Goal: Information Seeking & Learning: Learn about a topic

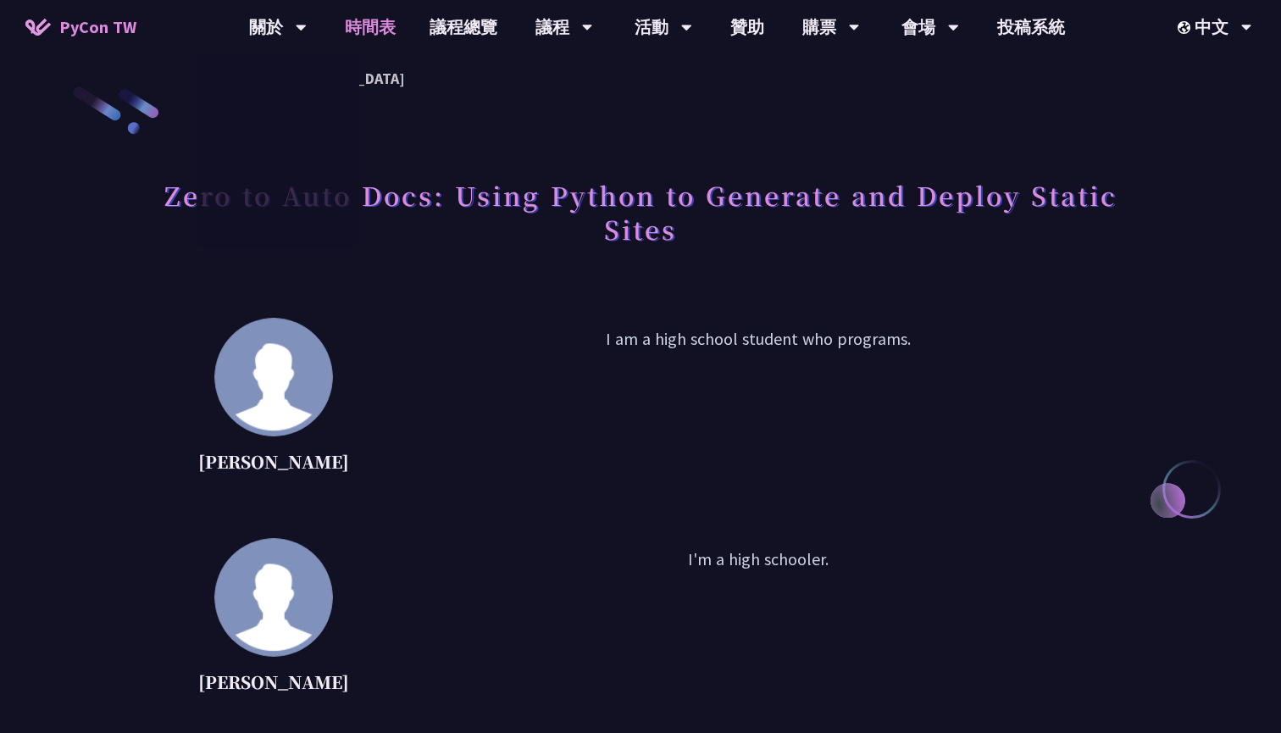
click at [380, 49] on link "時間表" at bounding box center [370, 27] width 85 height 54
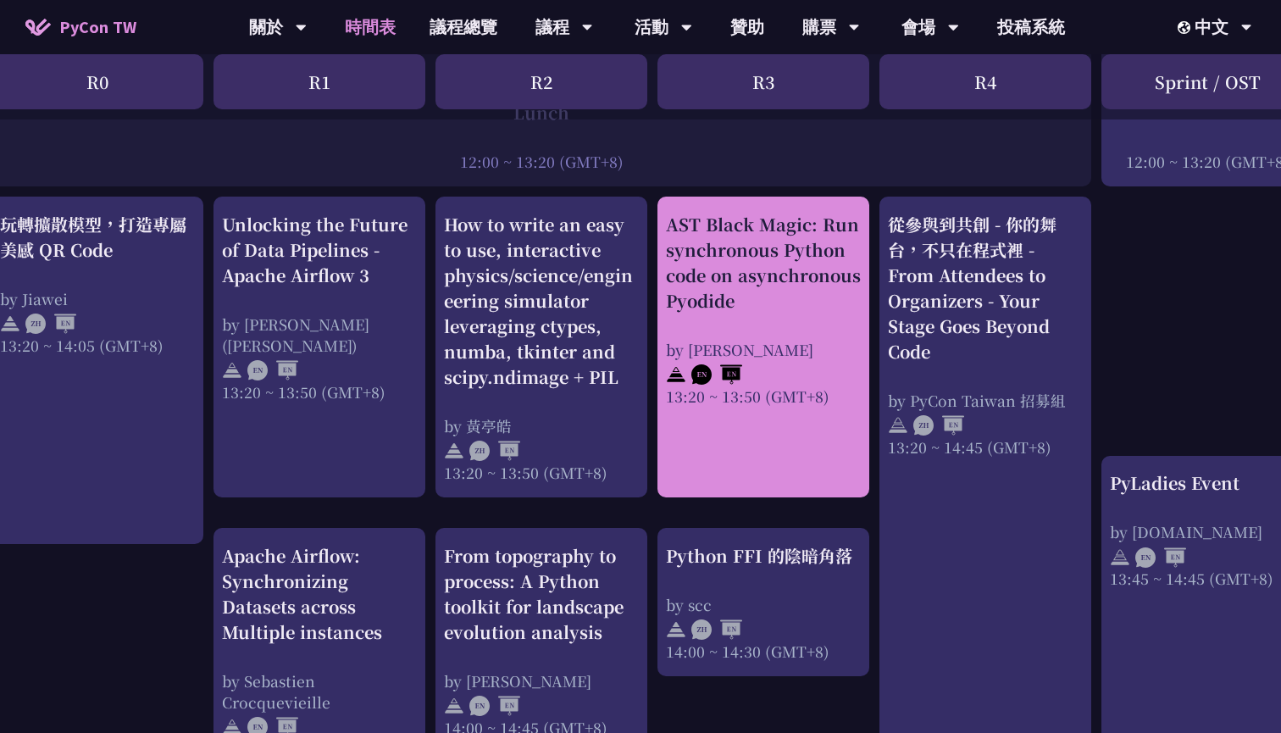
scroll to position [1377, 0]
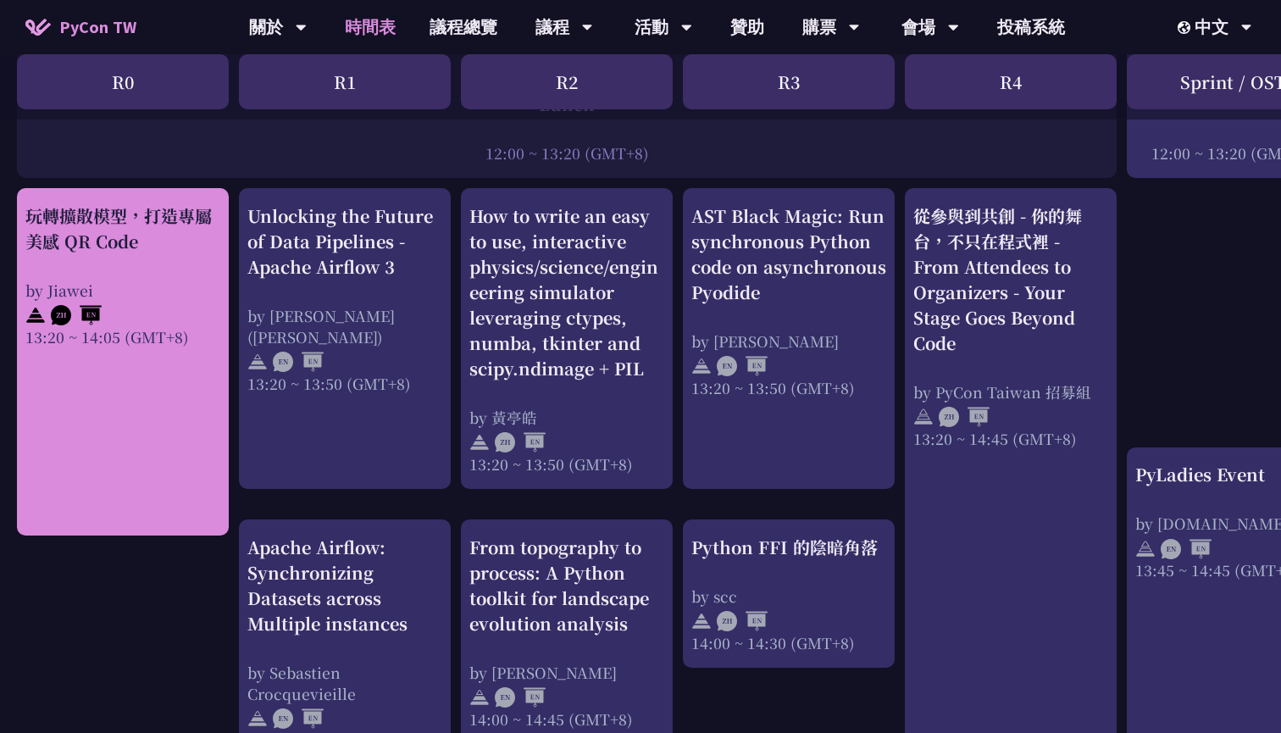
click at [136, 301] on div at bounding box center [122, 313] width 195 height 25
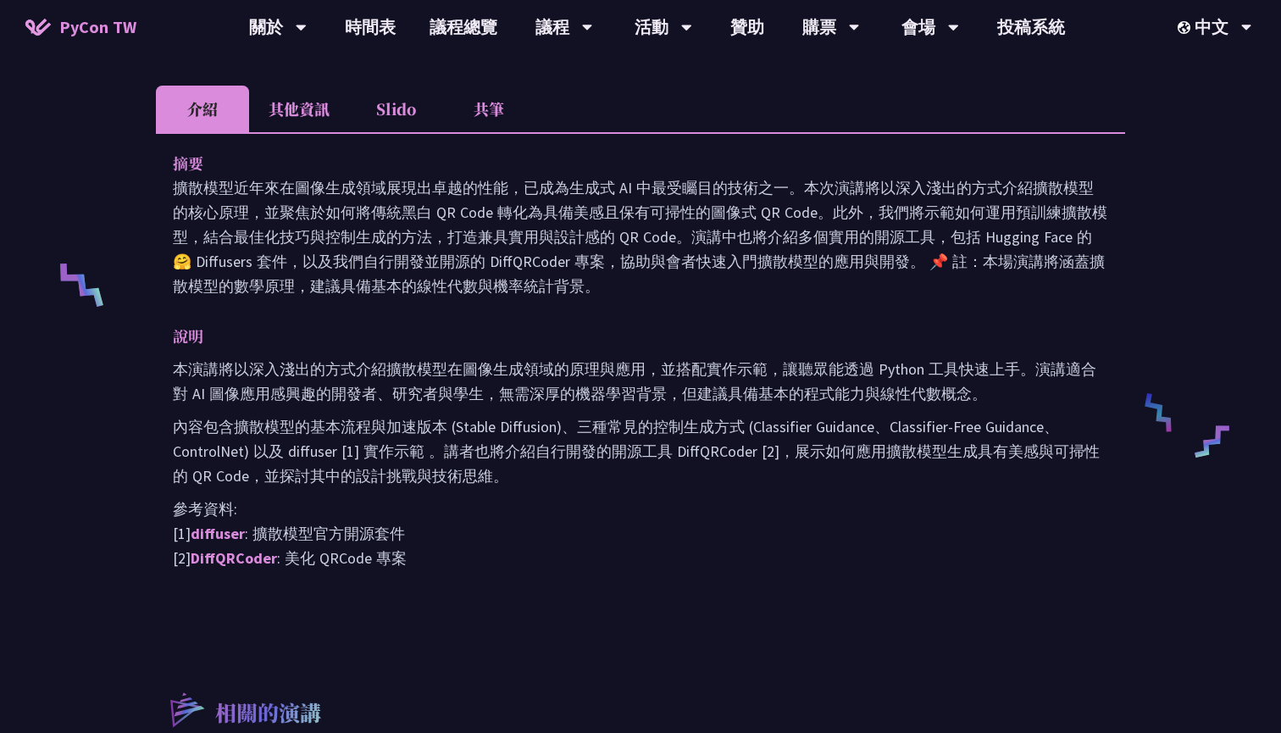
scroll to position [557, 0]
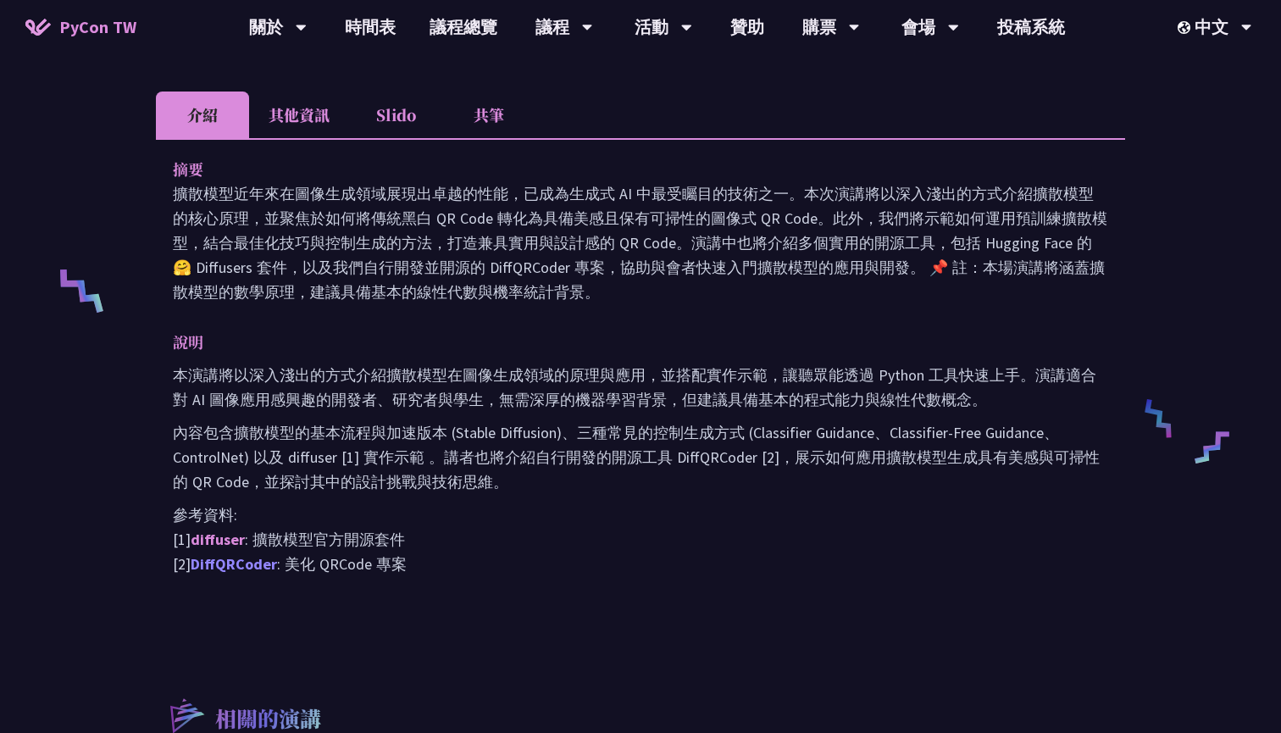
click at [265, 573] on link "DiffQRCoder" at bounding box center [234, 563] width 86 height 19
click at [246, 569] on link "DiffQRCoder" at bounding box center [234, 563] width 86 height 19
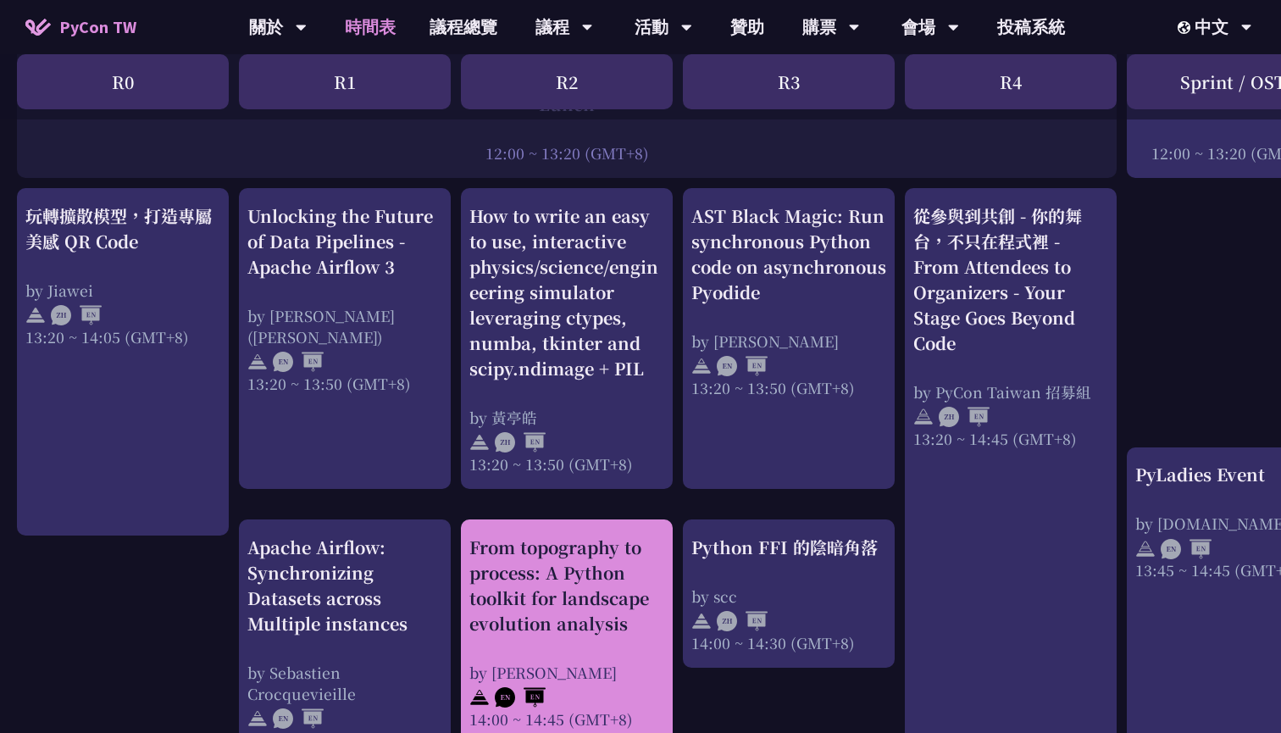
scroll to position [1436, 0]
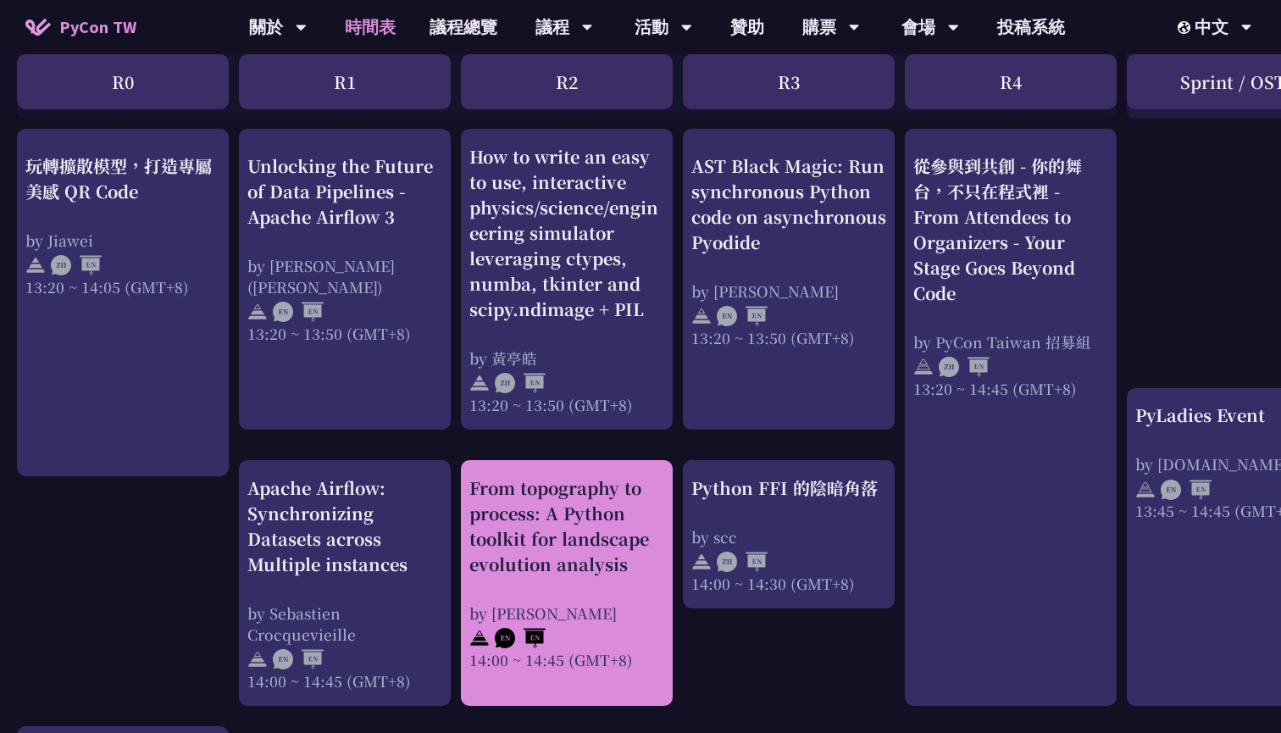
click at [595, 560] on div "From topography to process: A Python toolkit for landscape evolution analysis" at bounding box center [566, 526] width 195 height 102
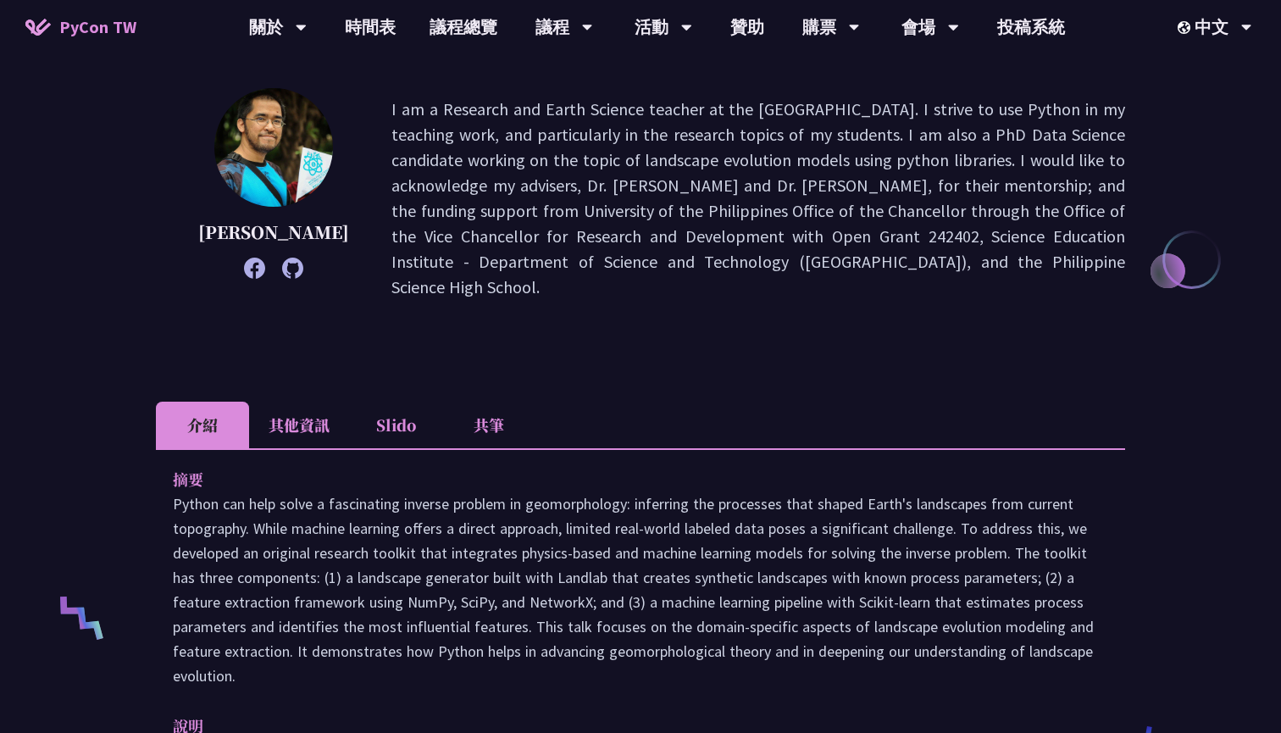
scroll to position [457, 0]
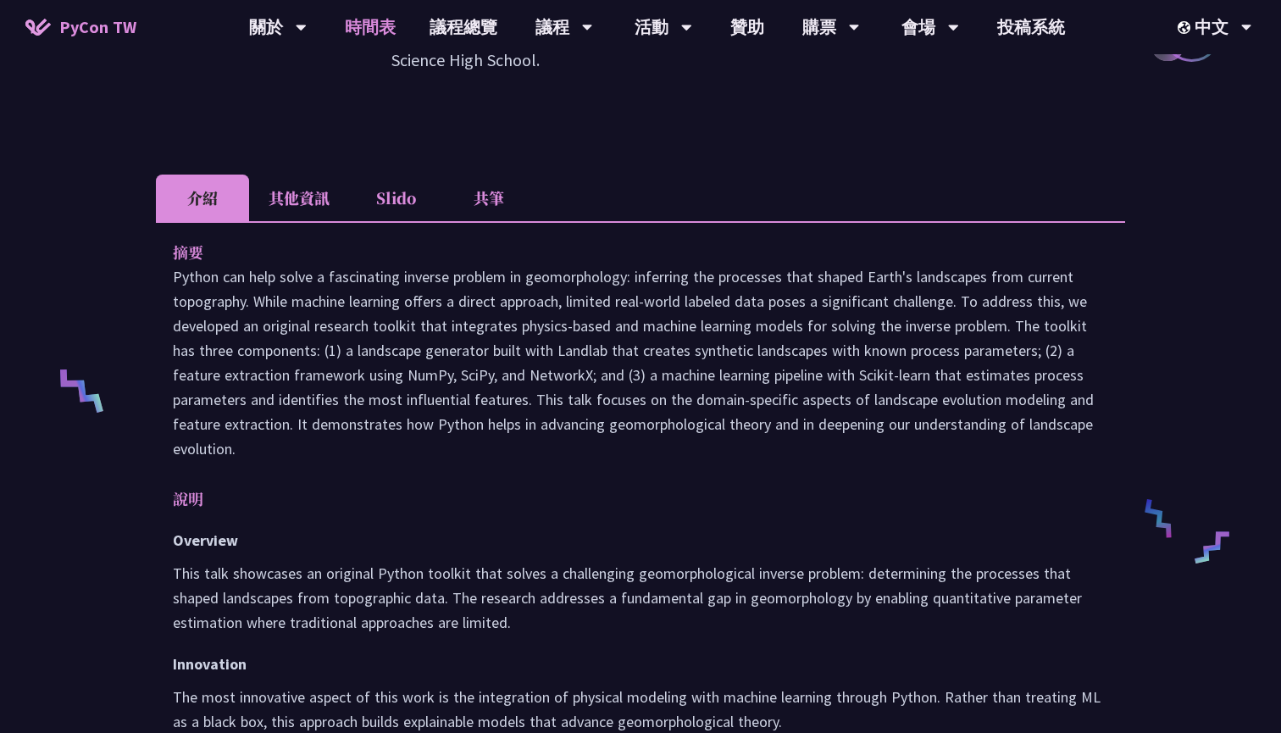
scroll to position [1436, 0]
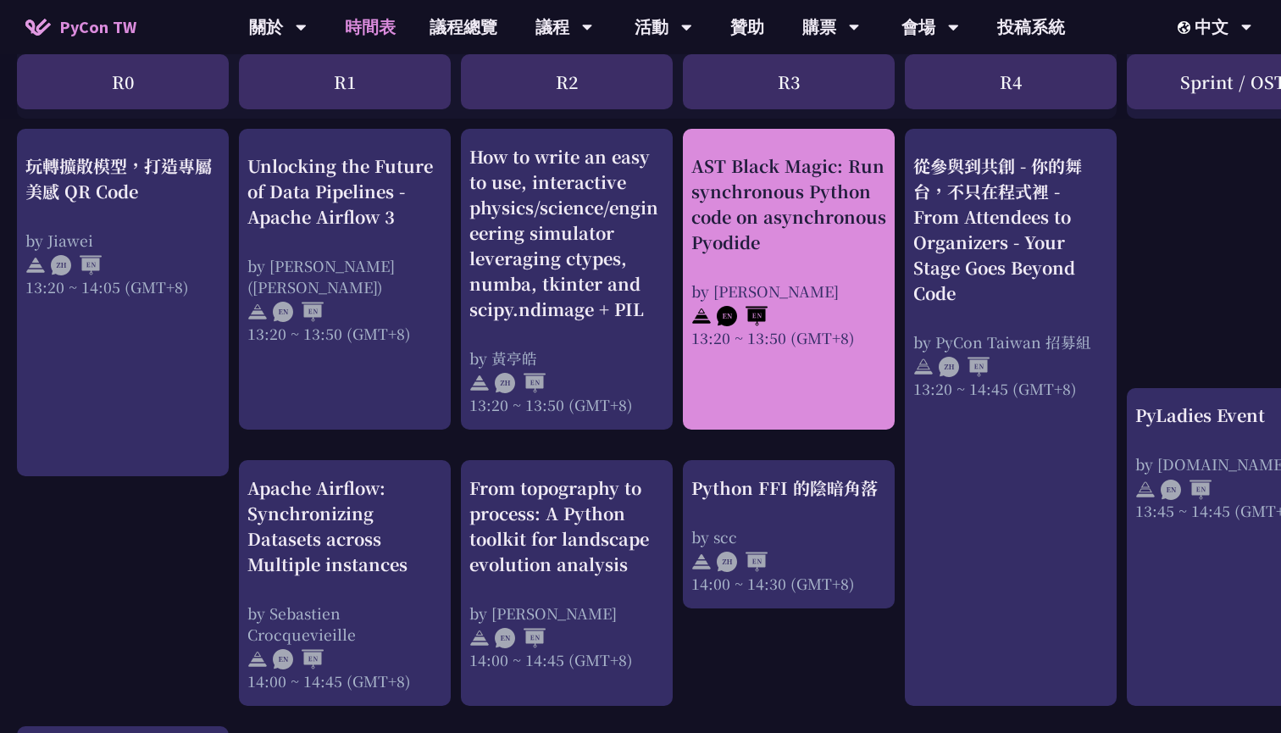
click at [791, 362] on link "AST Black Magic: Run synchronous Python code on asynchronous Pyodide by Yuichir…" at bounding box center [789, 279] width 195 height 271
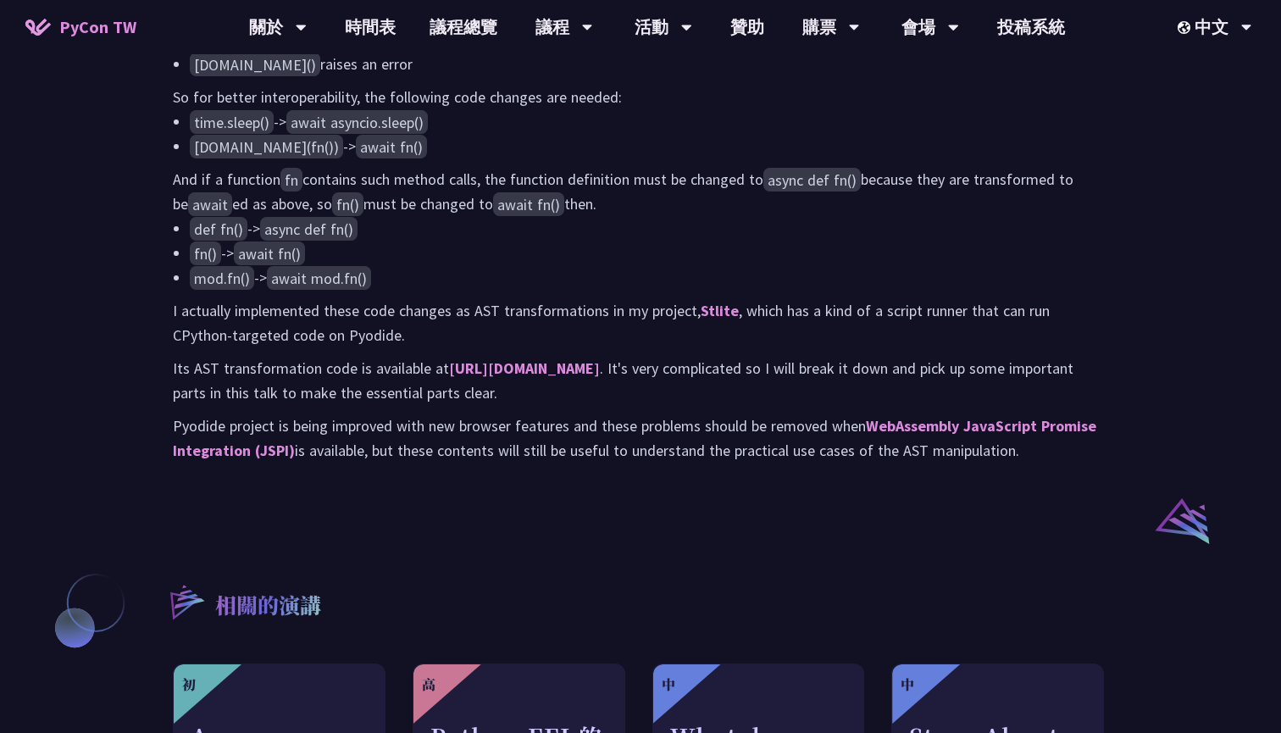
scroll to position [963, 0]
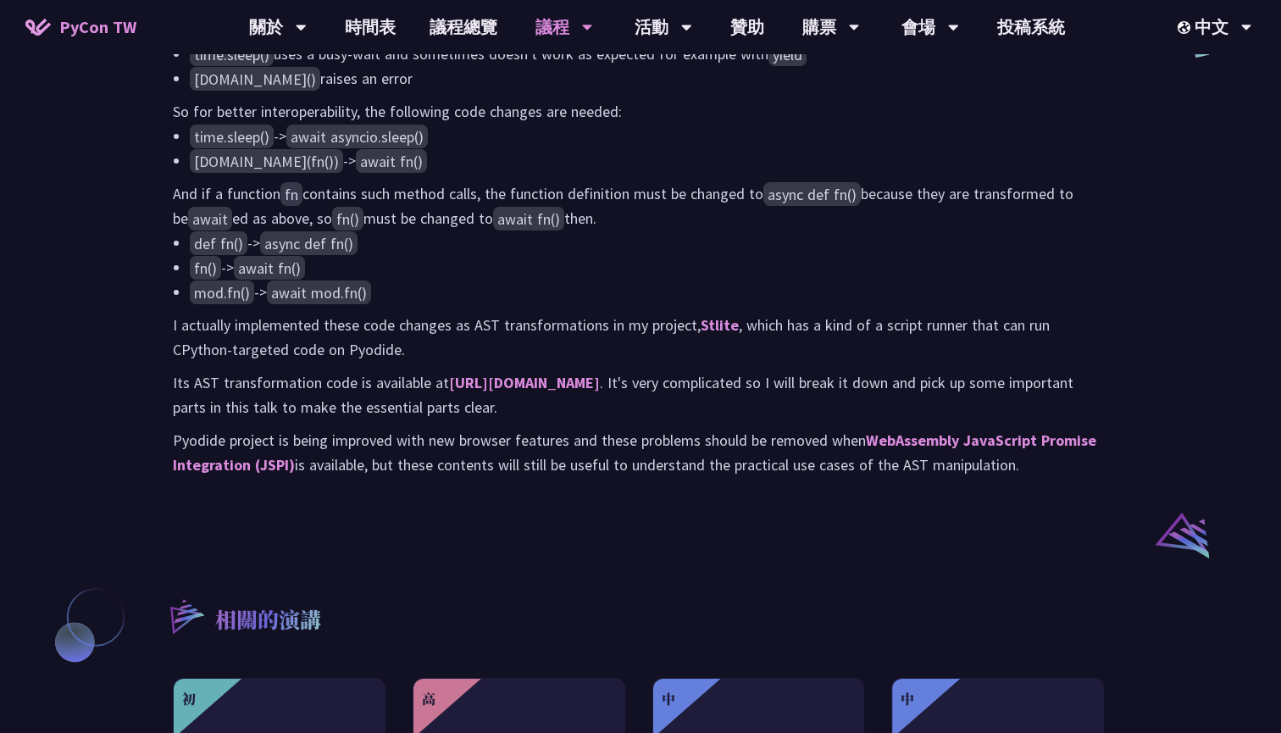
click at [797, 355] on p "I actually implemented these code changes as AST transformations in my project,…" at bounding box center [641, 337] width 936 height 49
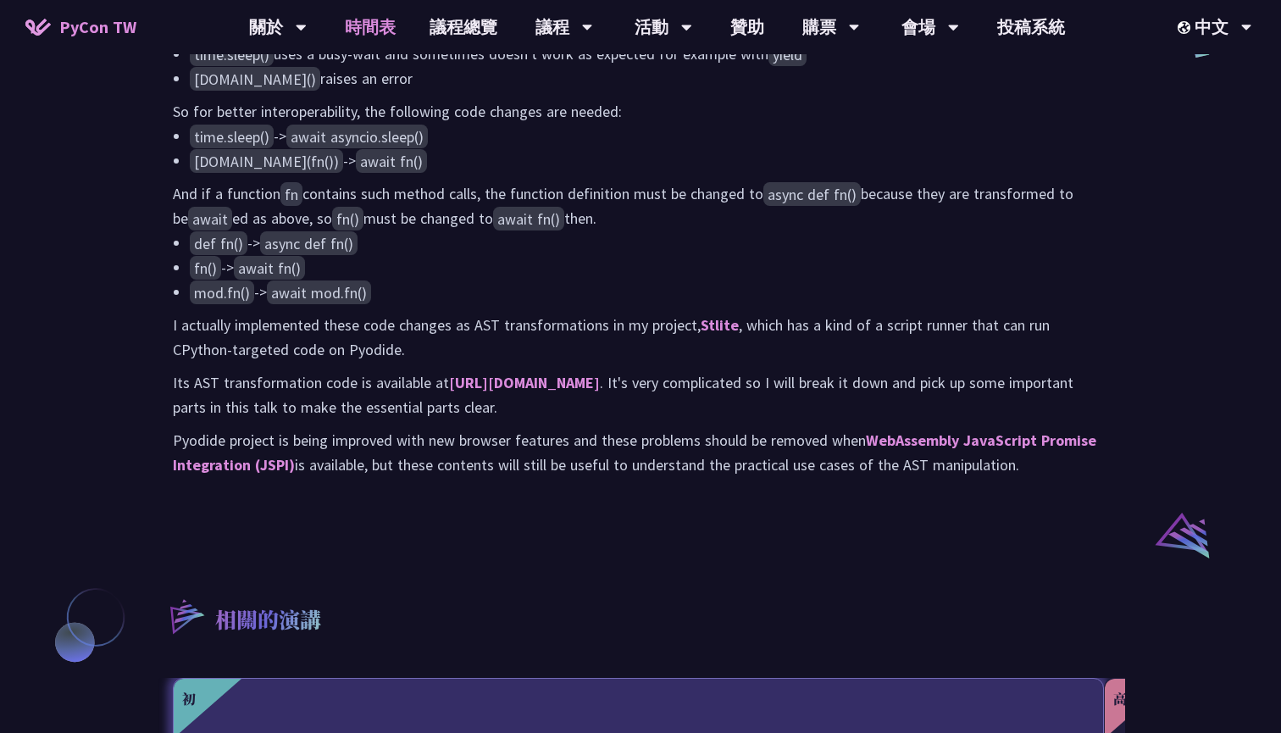
scroll to position [1436, 0]
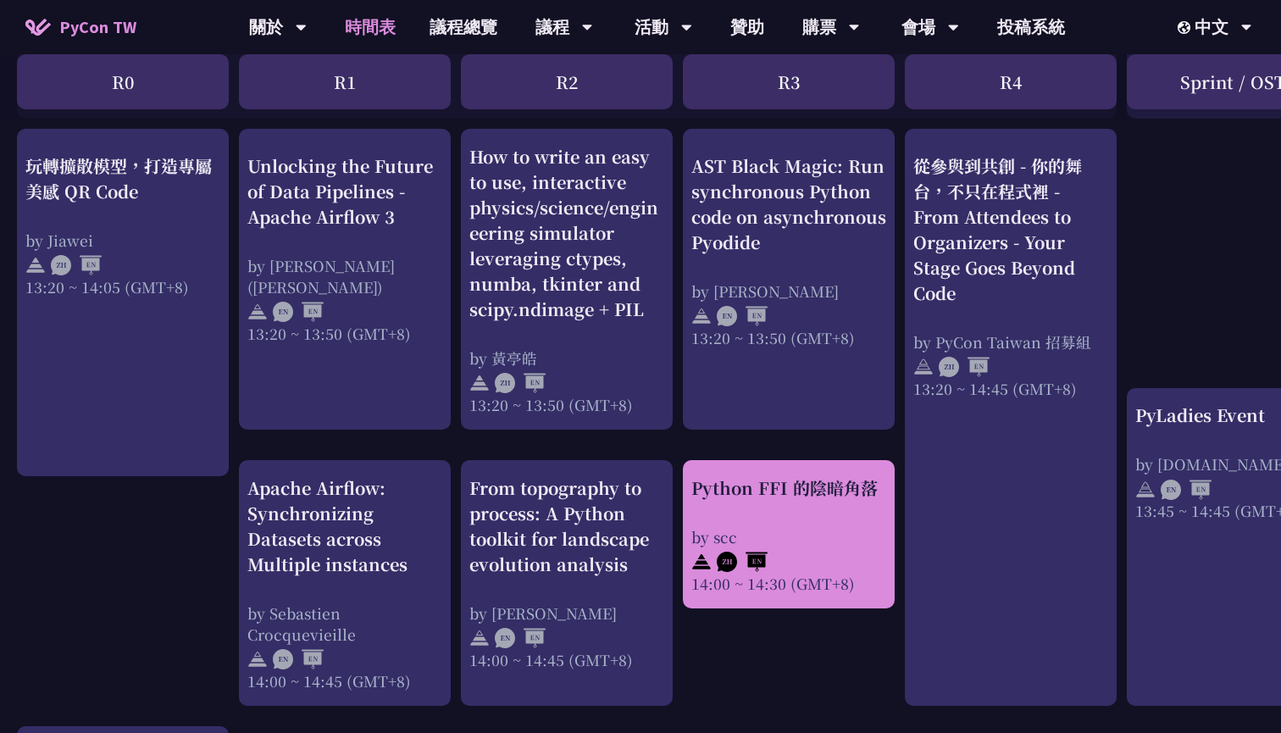
click at [704, 475] on div "Python FFI 的陰暗角落" at bounding box center [789, 487] width 195 height 25
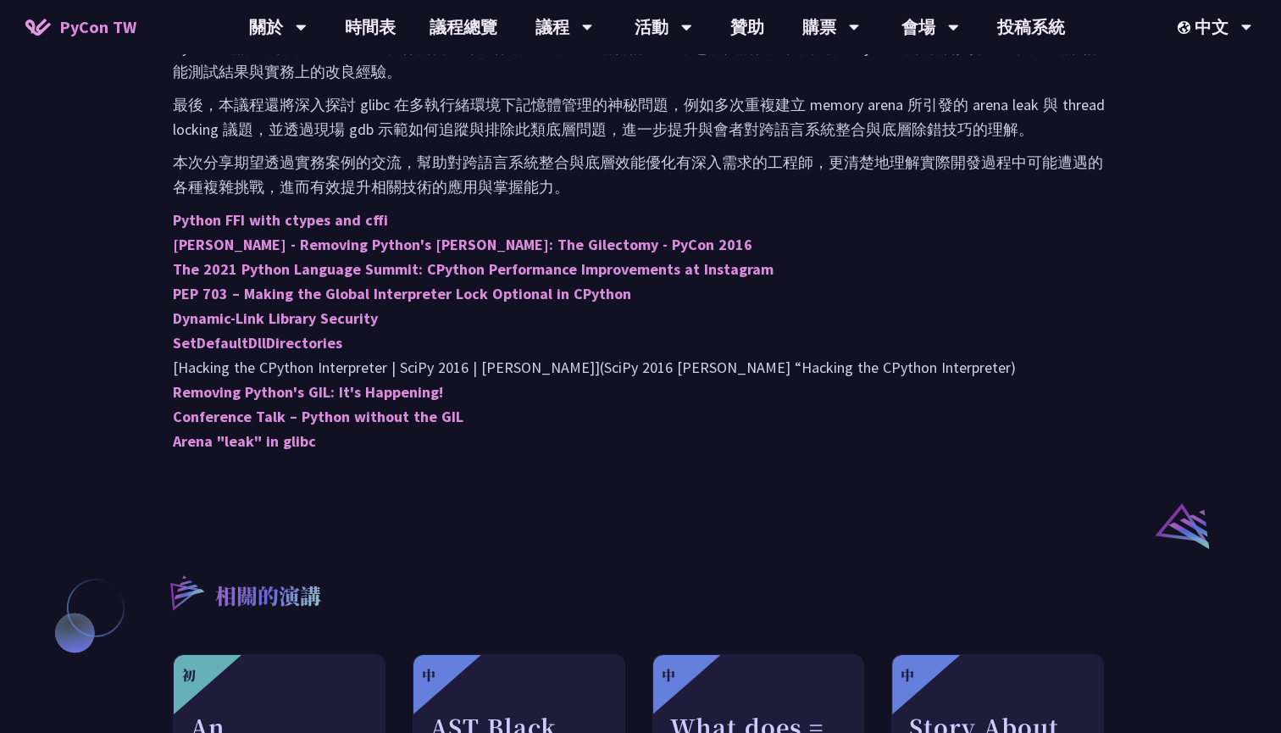
scroll to position [975, 0]
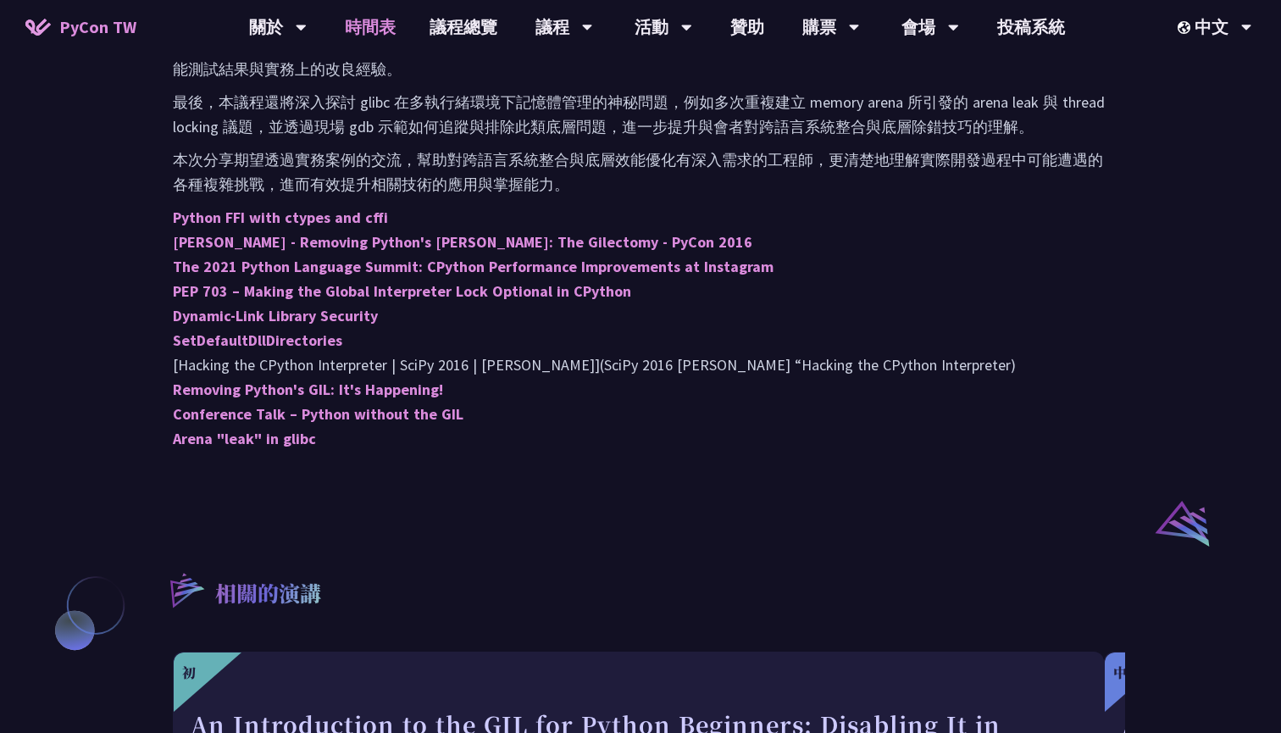
scroll to position [1436, 0]
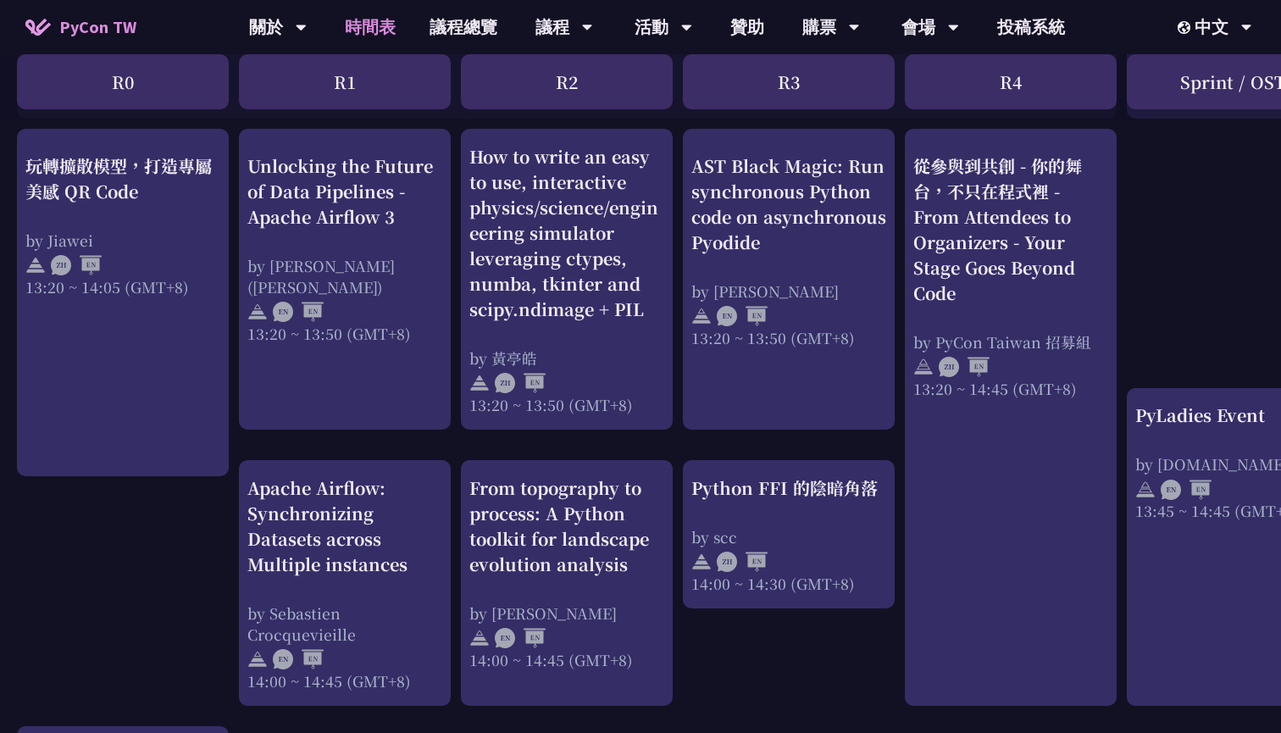
click at [315, 575] on div "Apache Airflow: Synchronizing Datasets across Multiple instances by Sebastien C…" at bounding box center [344, 583] width 195 height 216
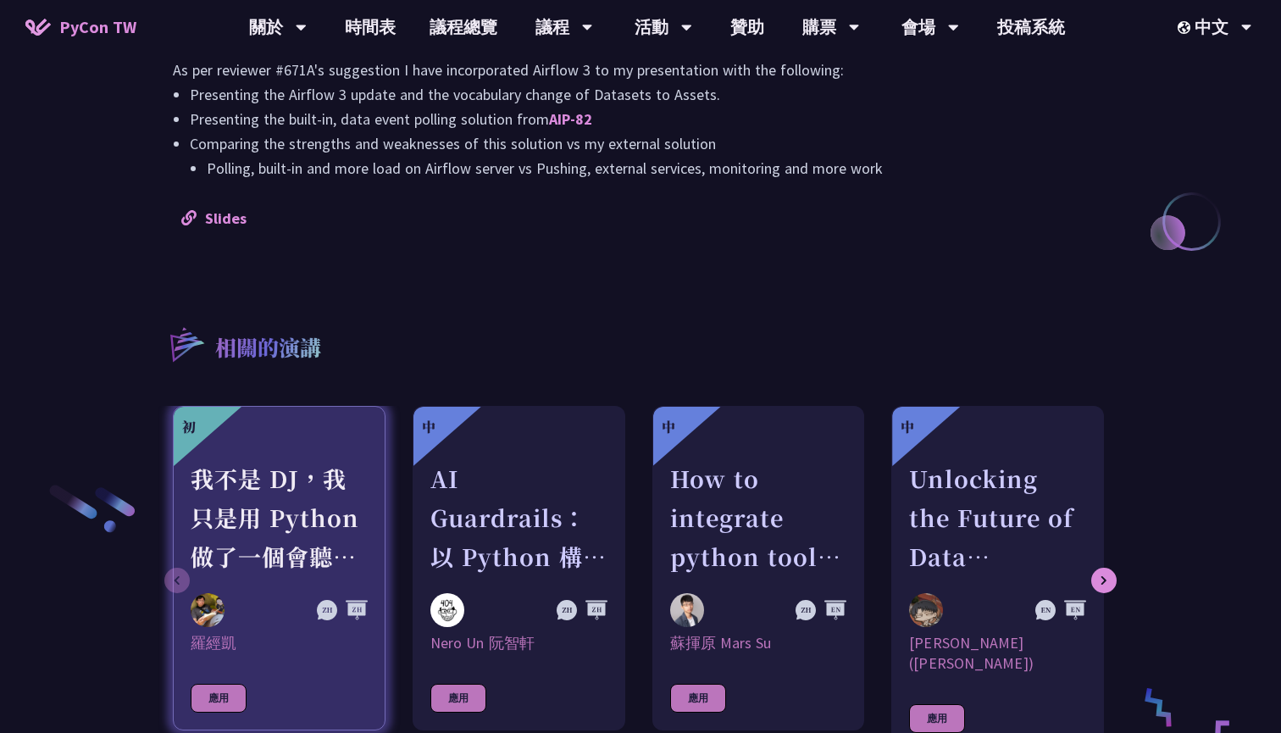
scroll to position [1775, 0]
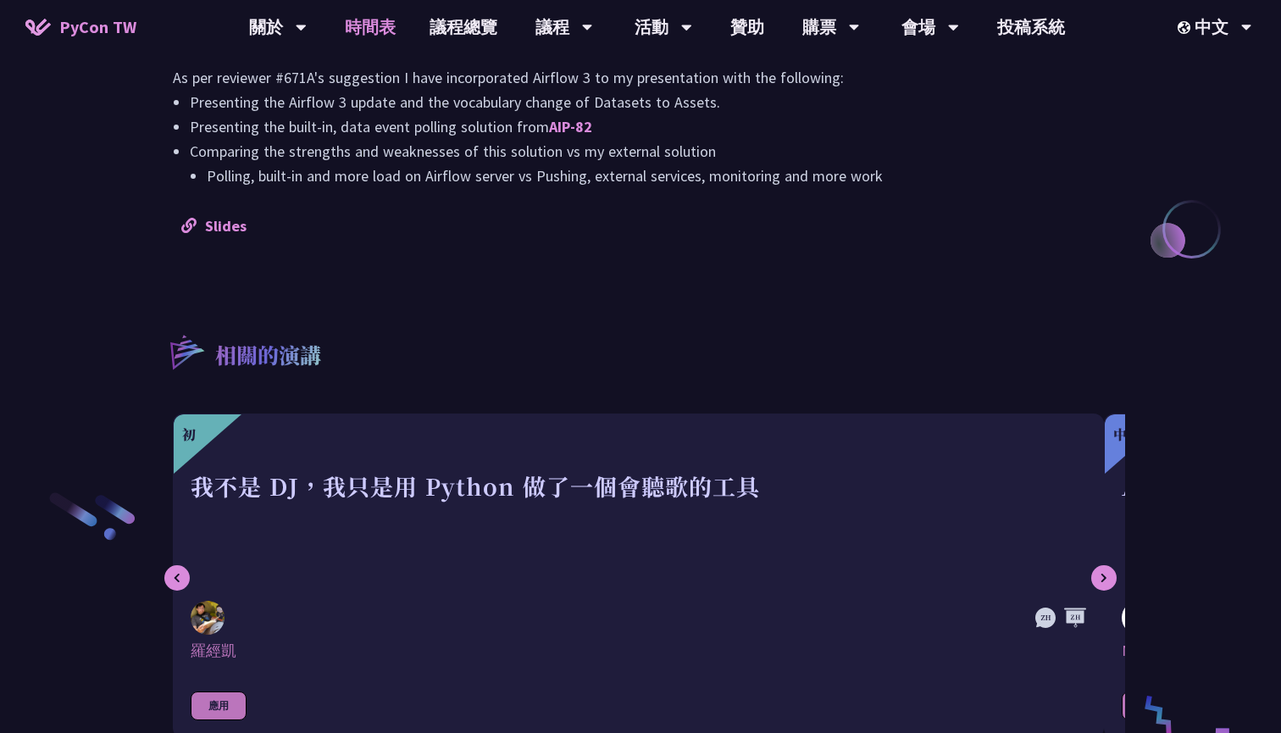
scroll to position [1436, 0]
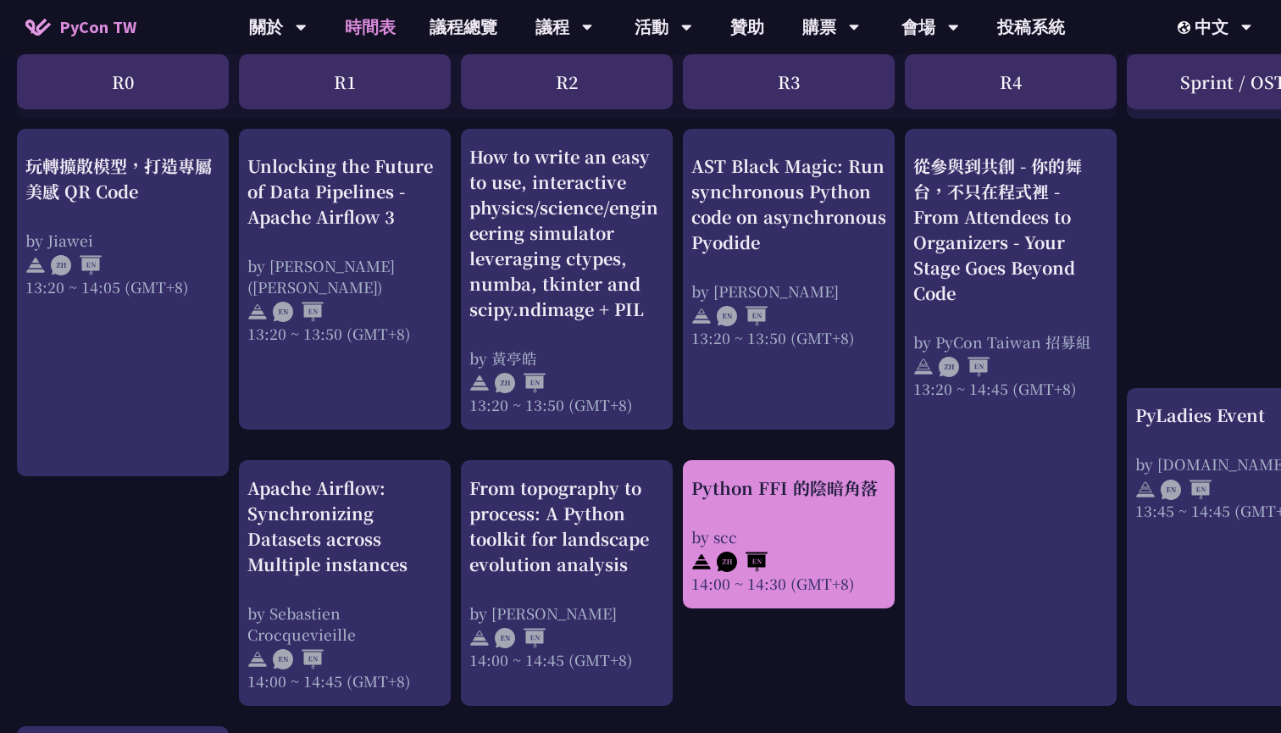
click at [763, 526] on div "by scc" at bounding box center [789, 536] width 195 height 21
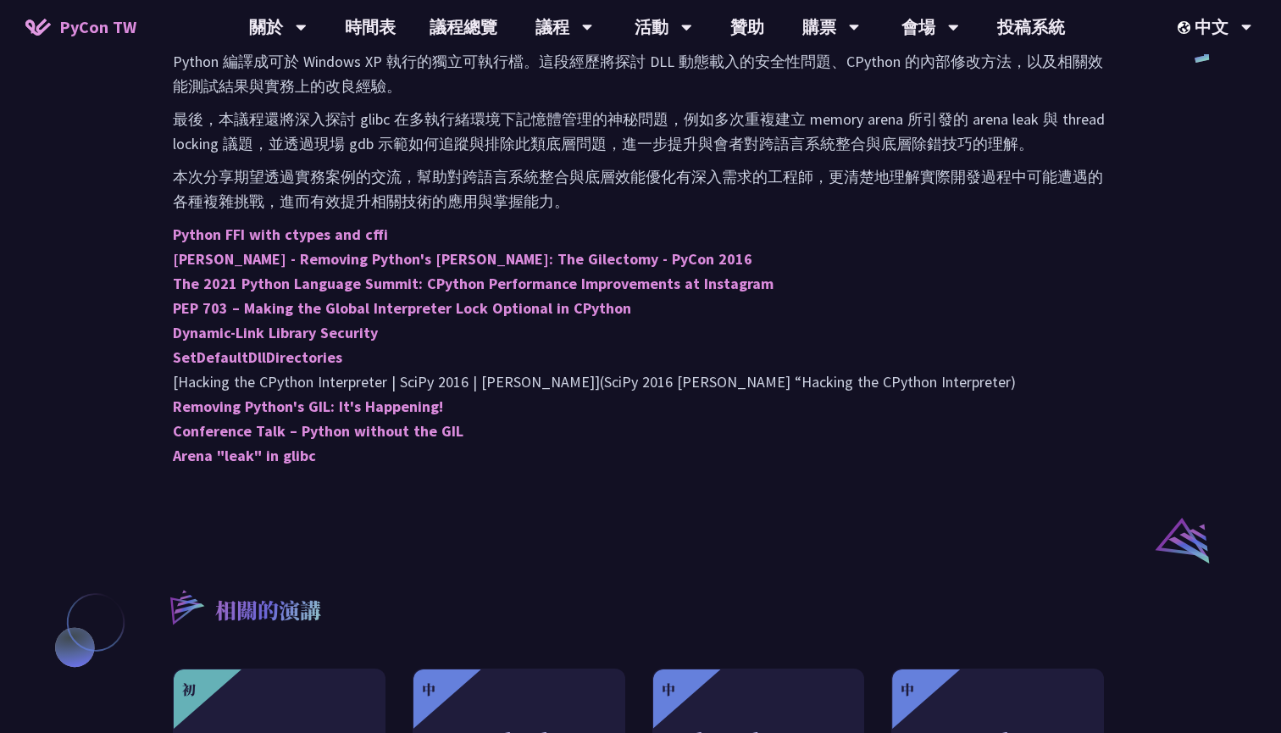
scroll to position [952, 1]
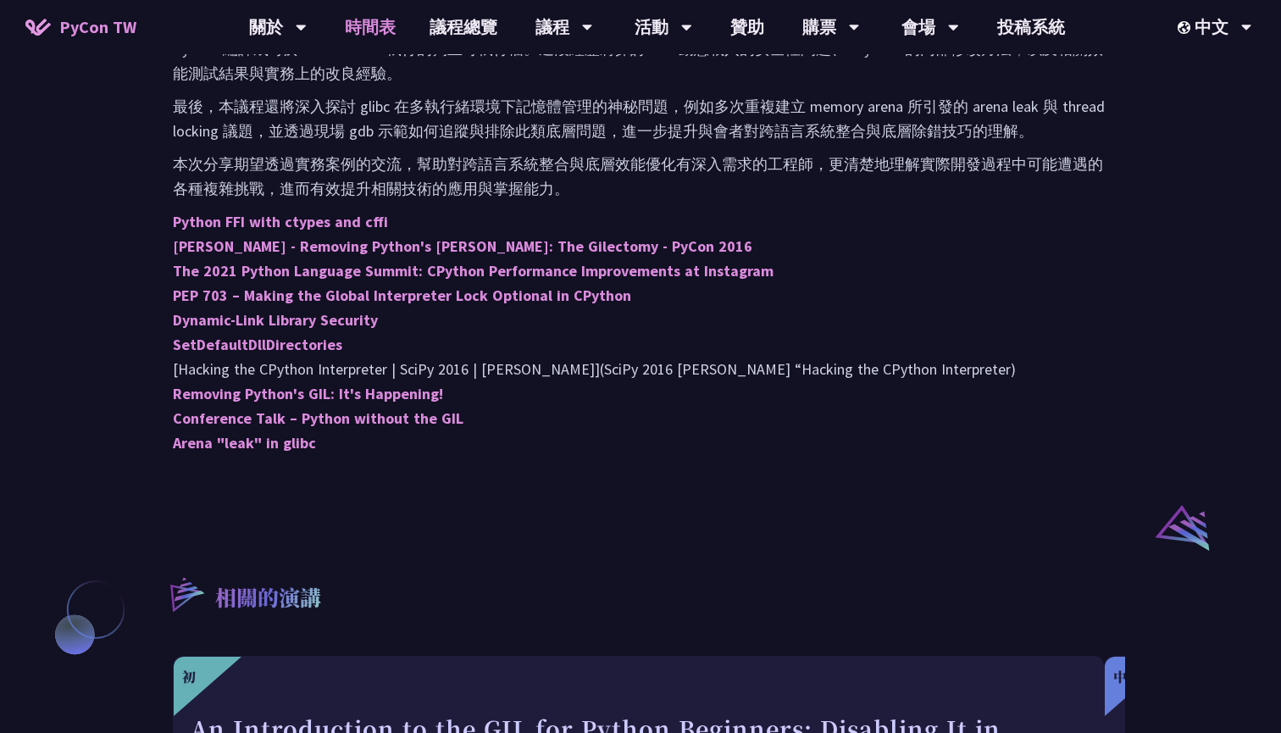
scroll to position [1436, 0]
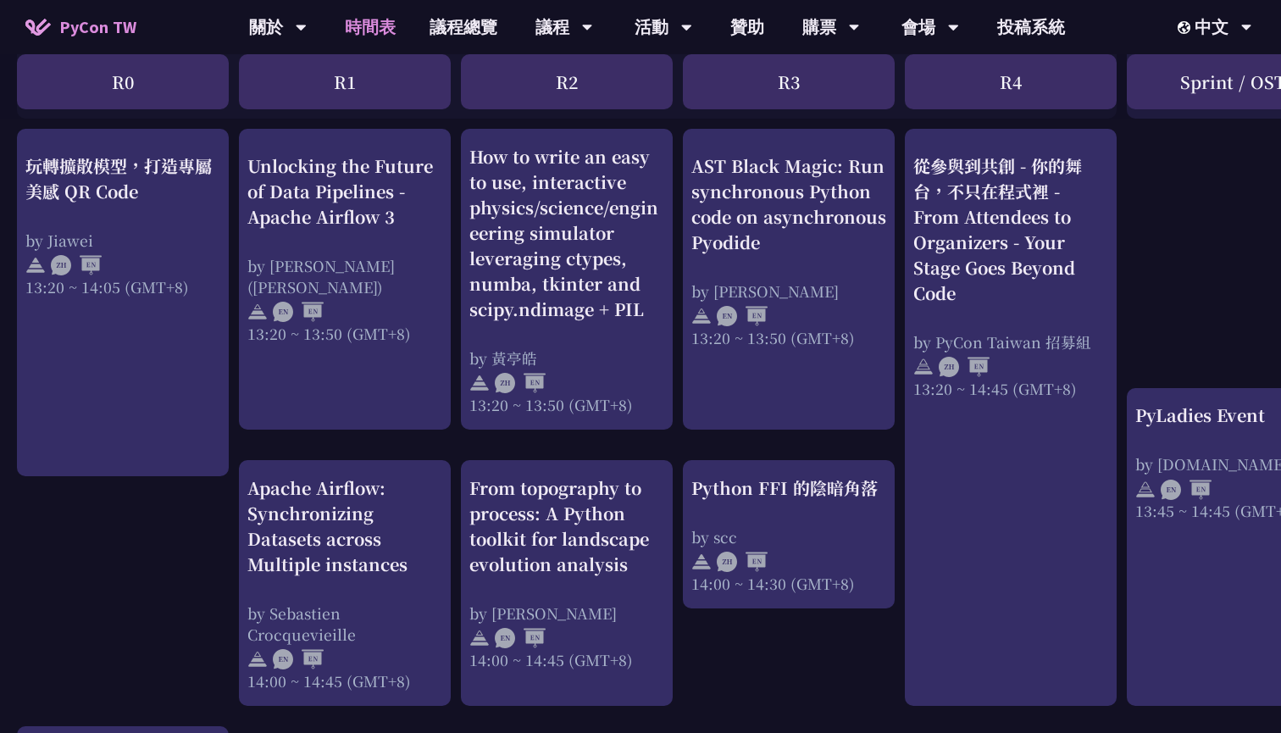
click at [297, 512] on div "Apache Airflow: Synchronizing Datasets across Multiple instances" at bounding box center [344, 526] width 195 height 102
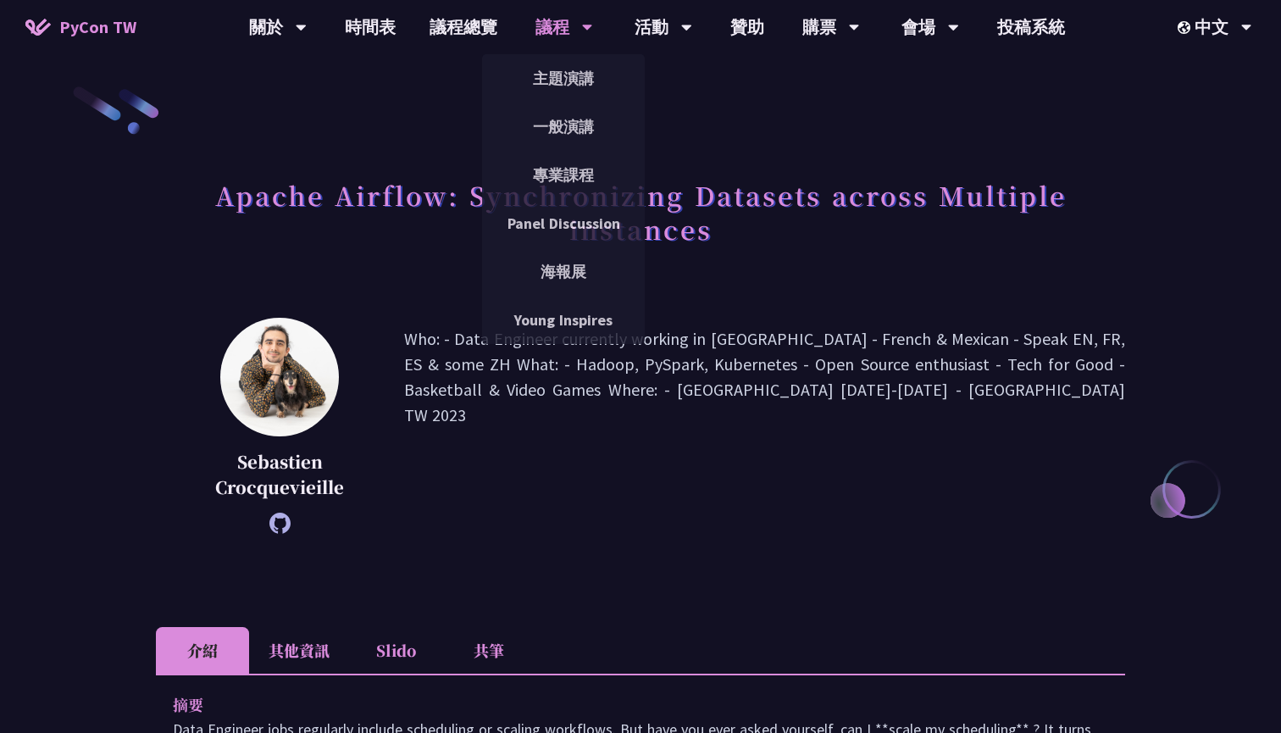
click at [792, 562] on div "Sebastien Crocquevieille Who: - Data Engineer currently working in Taiwan - Fre…" at bounding box center [640, 451] width 969 height 267
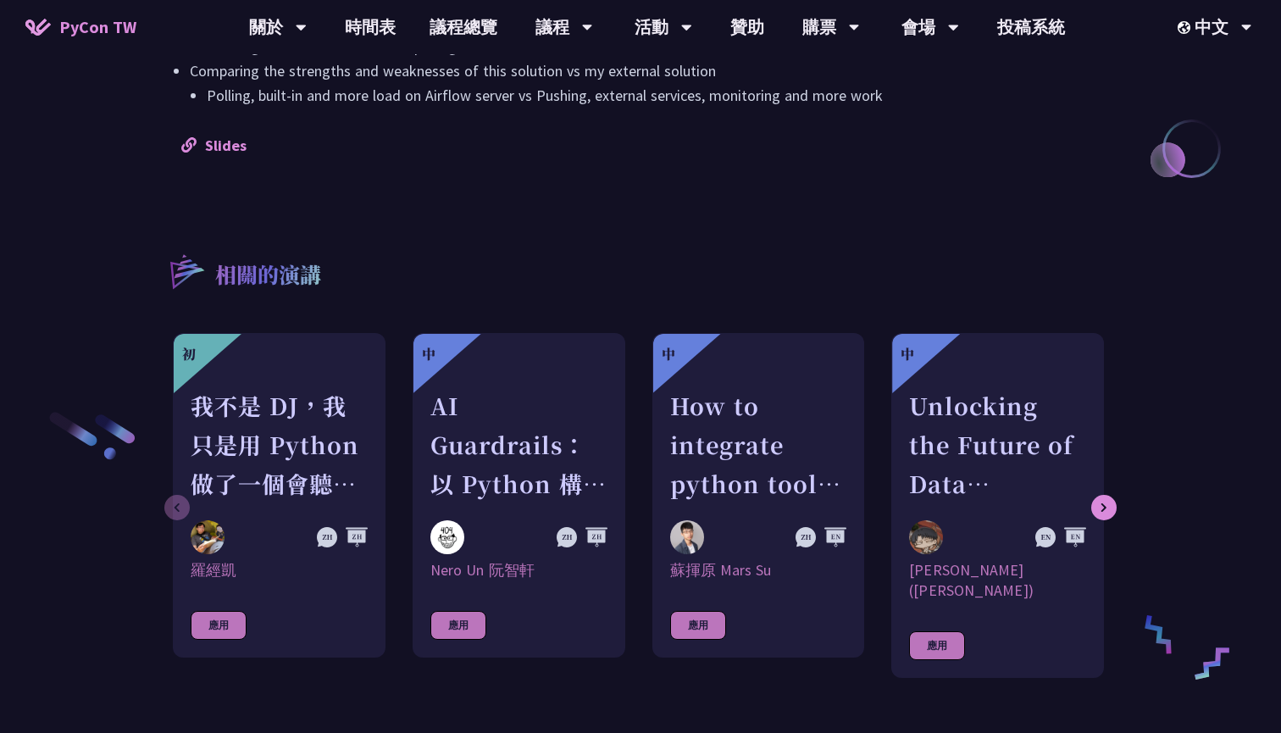
scroll to position [1854, 0]
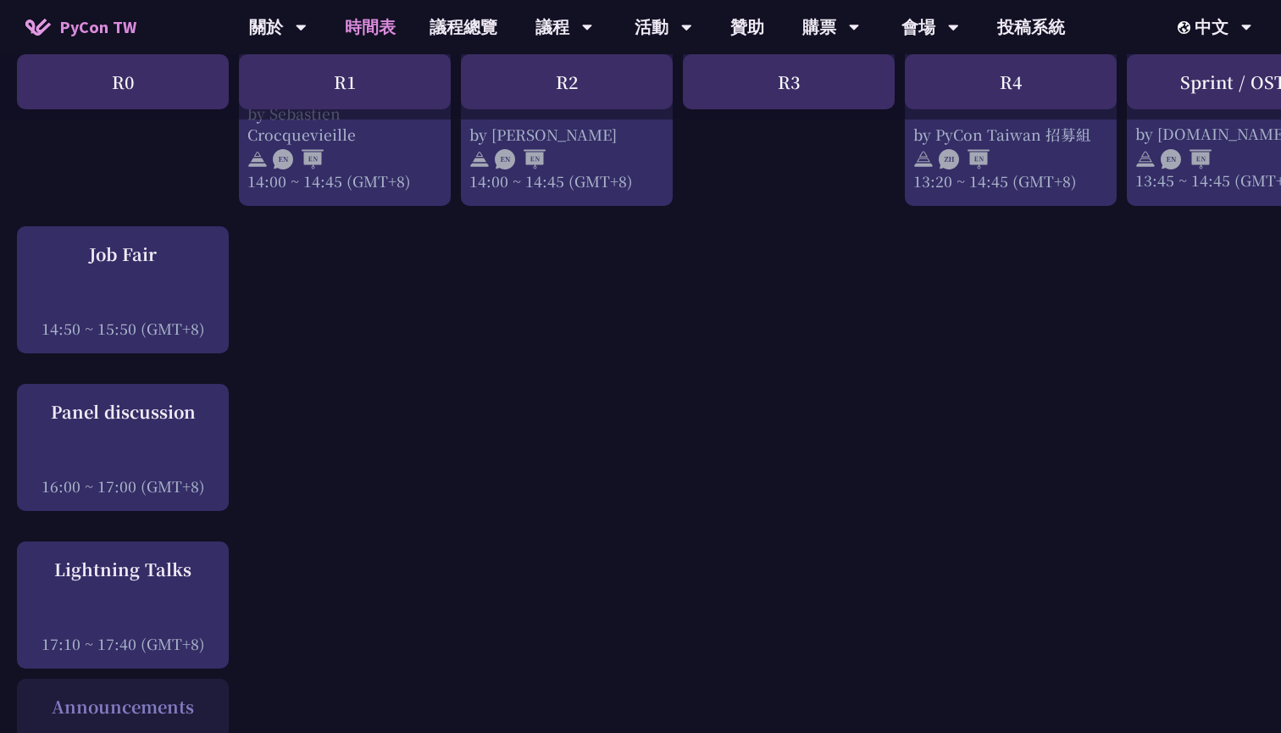
scroll to position [1934, 0]
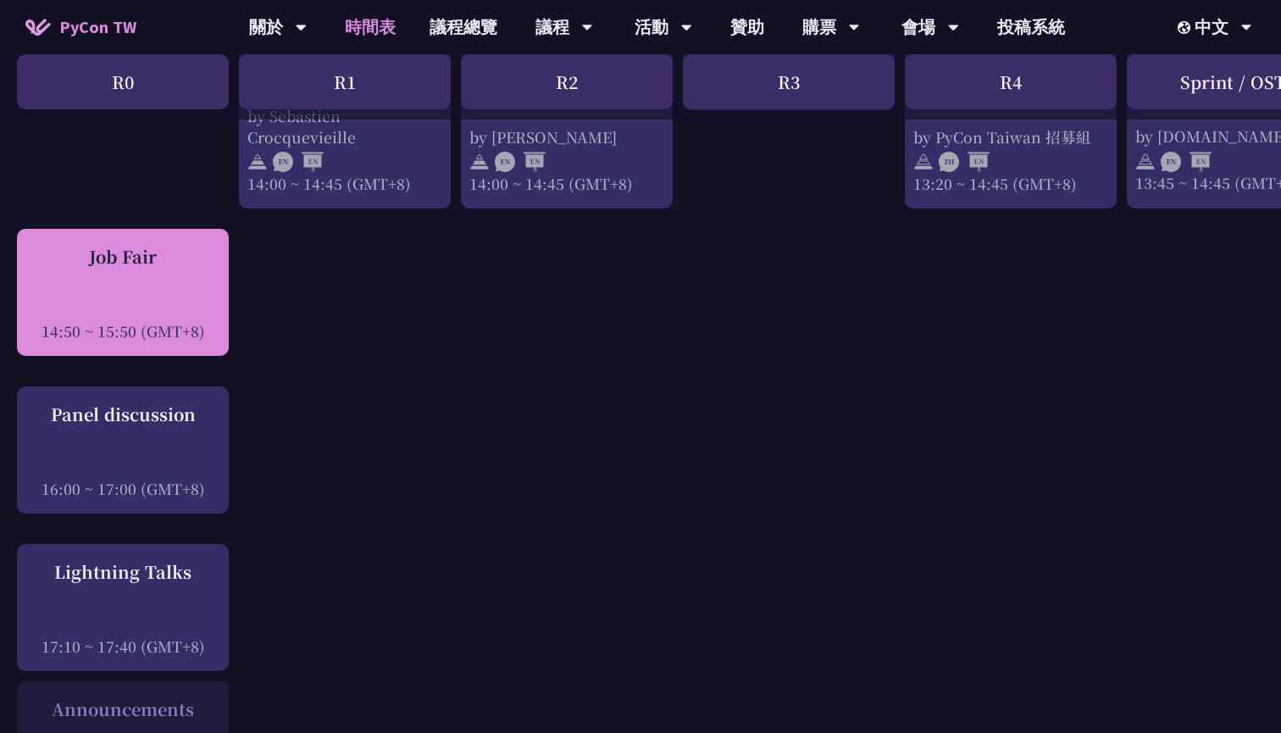
click at [101, 248] on div "Job Fair" at bounding box center [122, 256] width 195 height 25
click at [124, 295] on div at bounding box center [122, 307] width 195 height 25
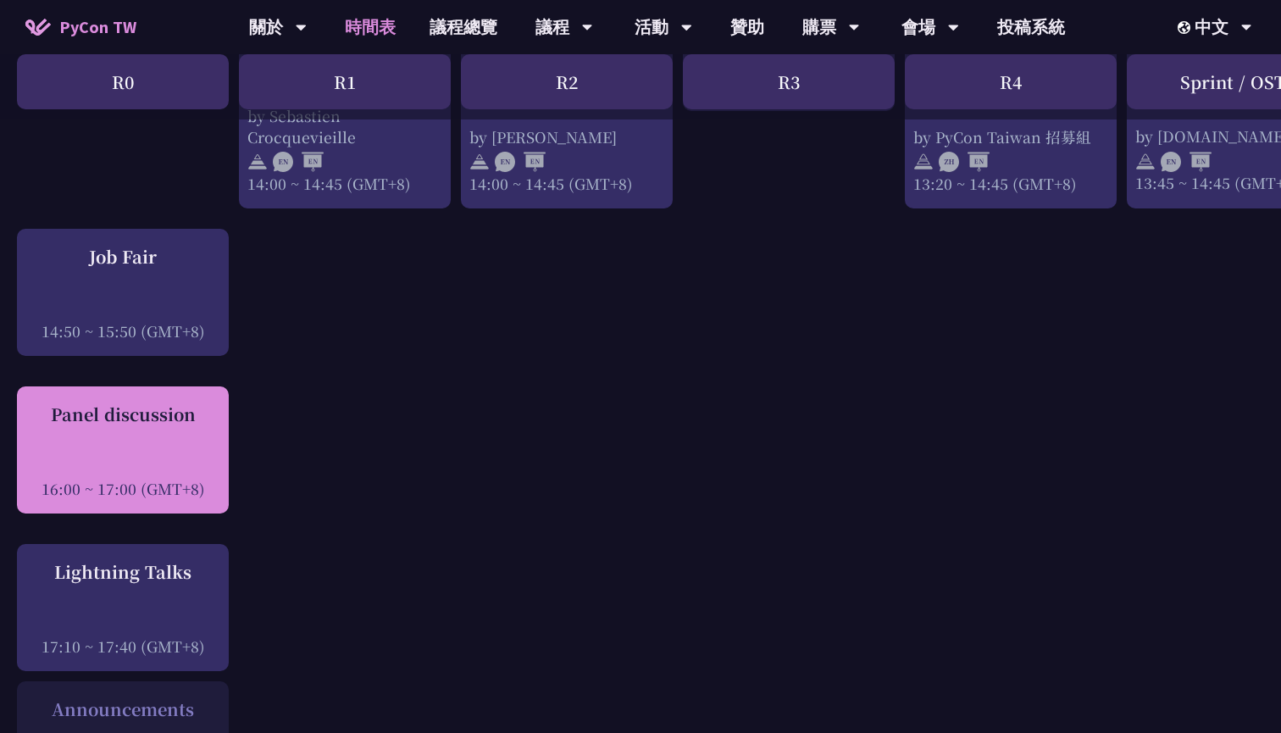
click at [121, 402] on div "Panel discussion" at bounding box center [122, 414] width 195 height 25
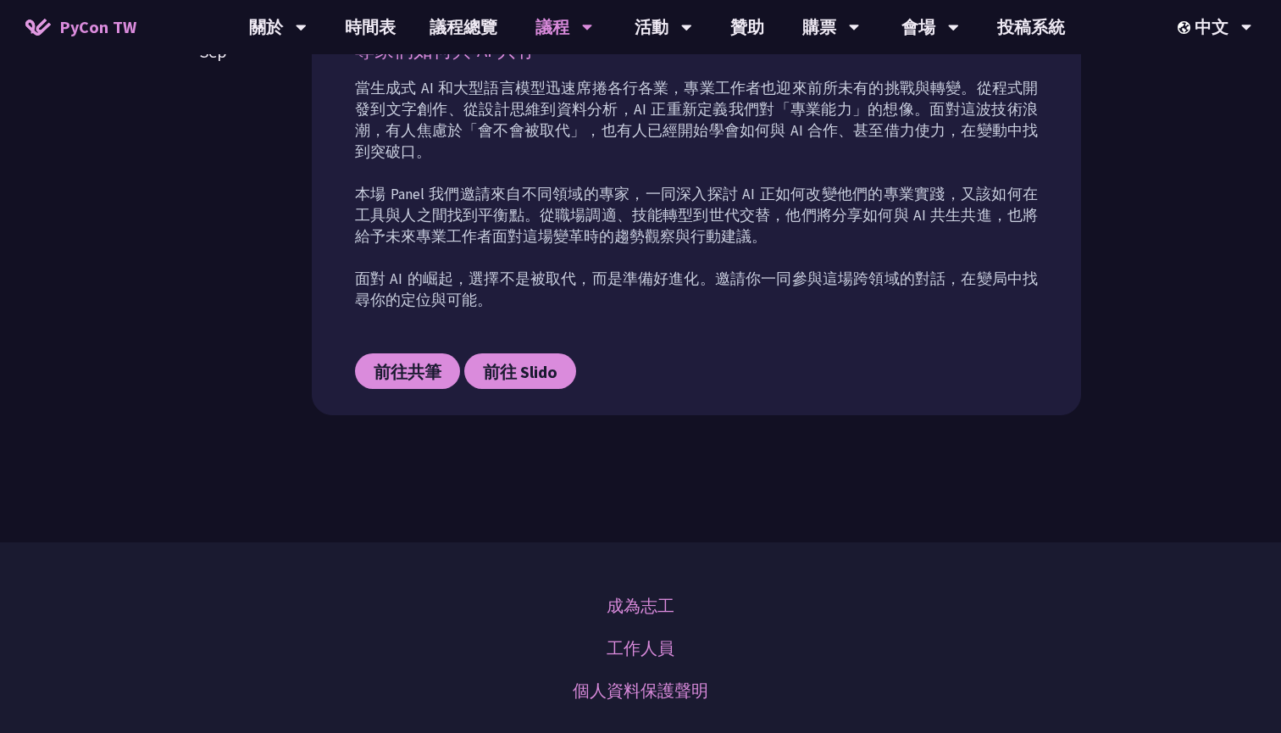
scroll to position [839, 0]
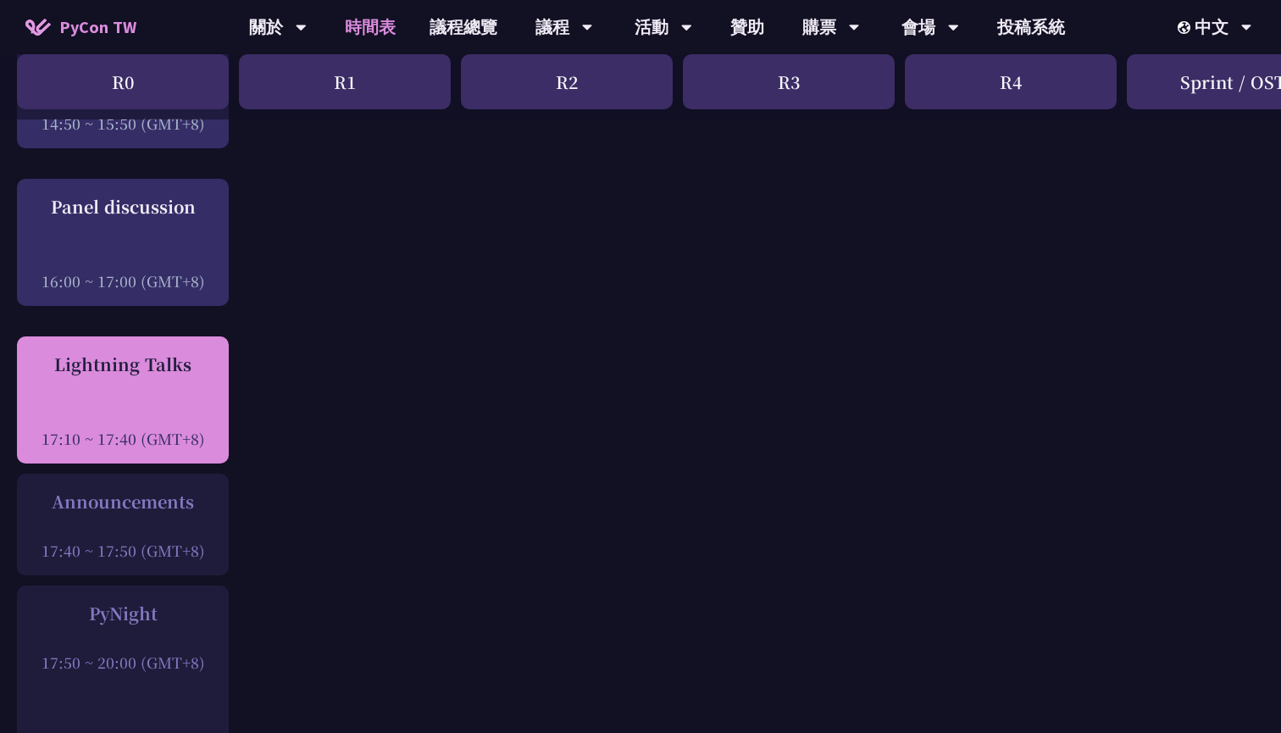
scroll to position [2128, 0]
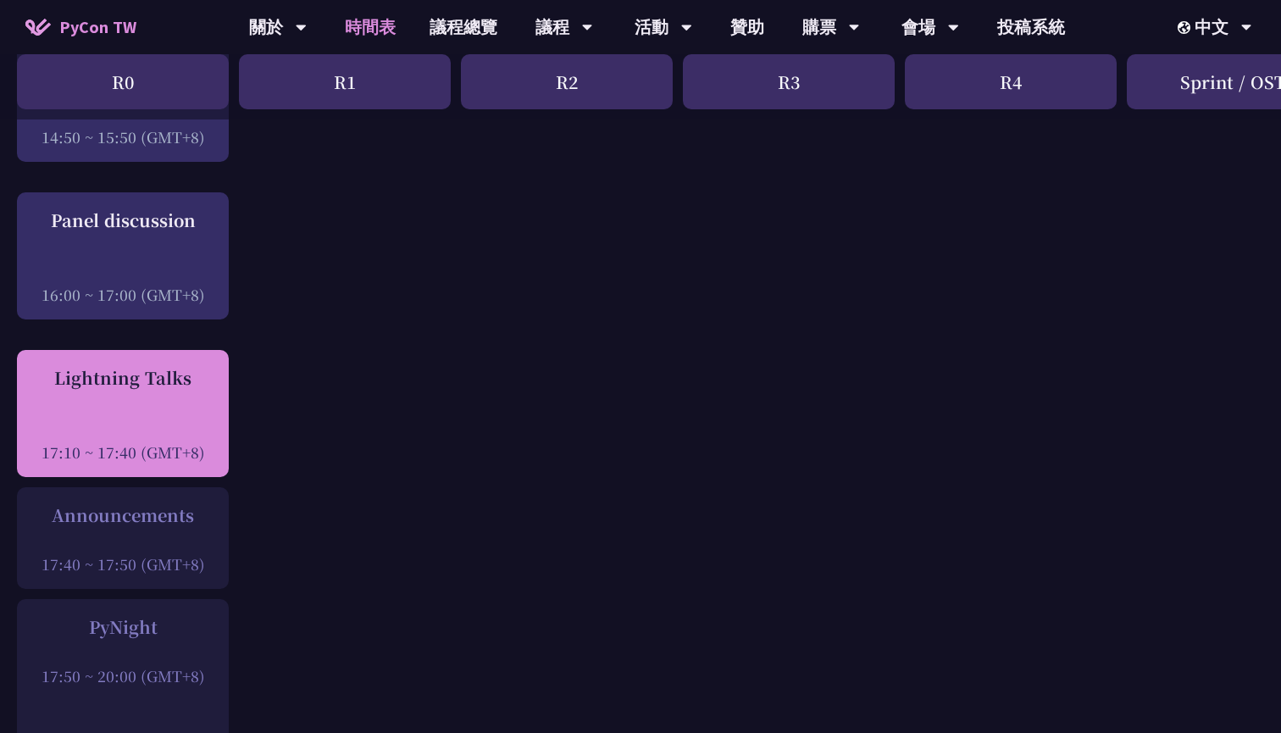
click at [107, 371] on div "Lightning Talks" at bounding box center [122, 377] width 195 height 25
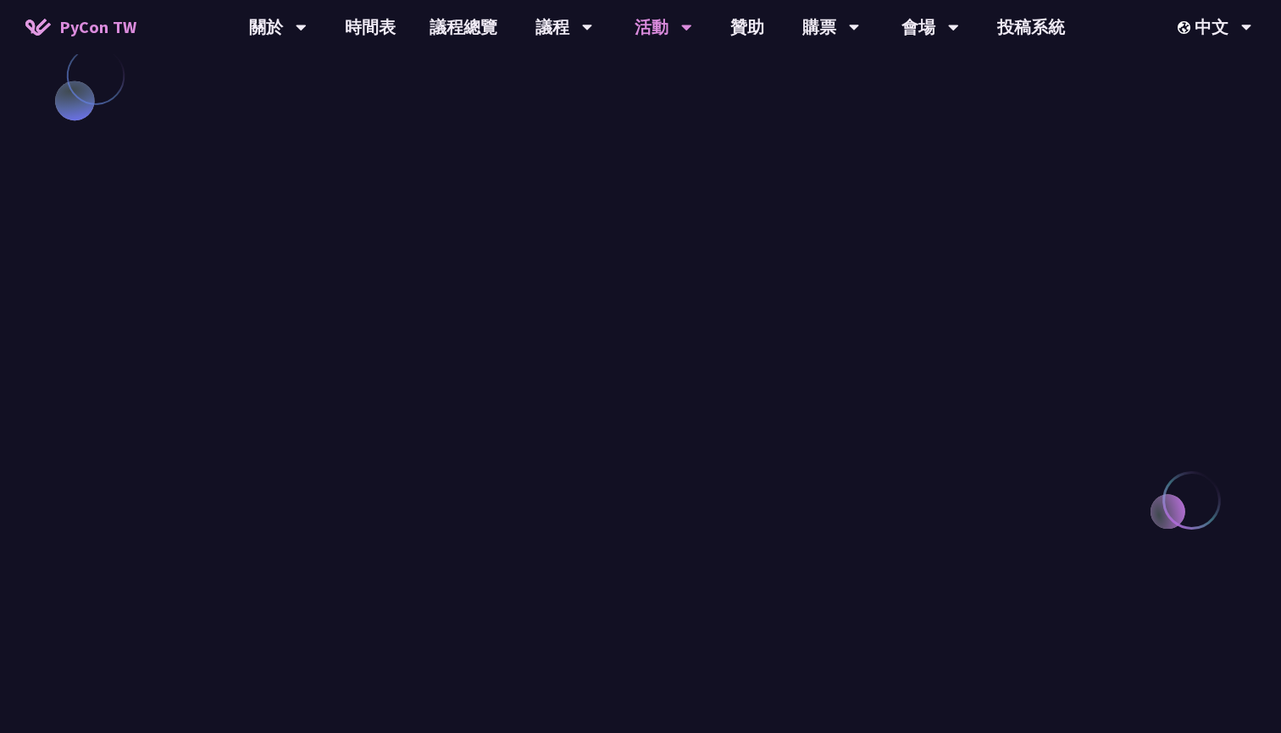
scroll to position [1505, 0]
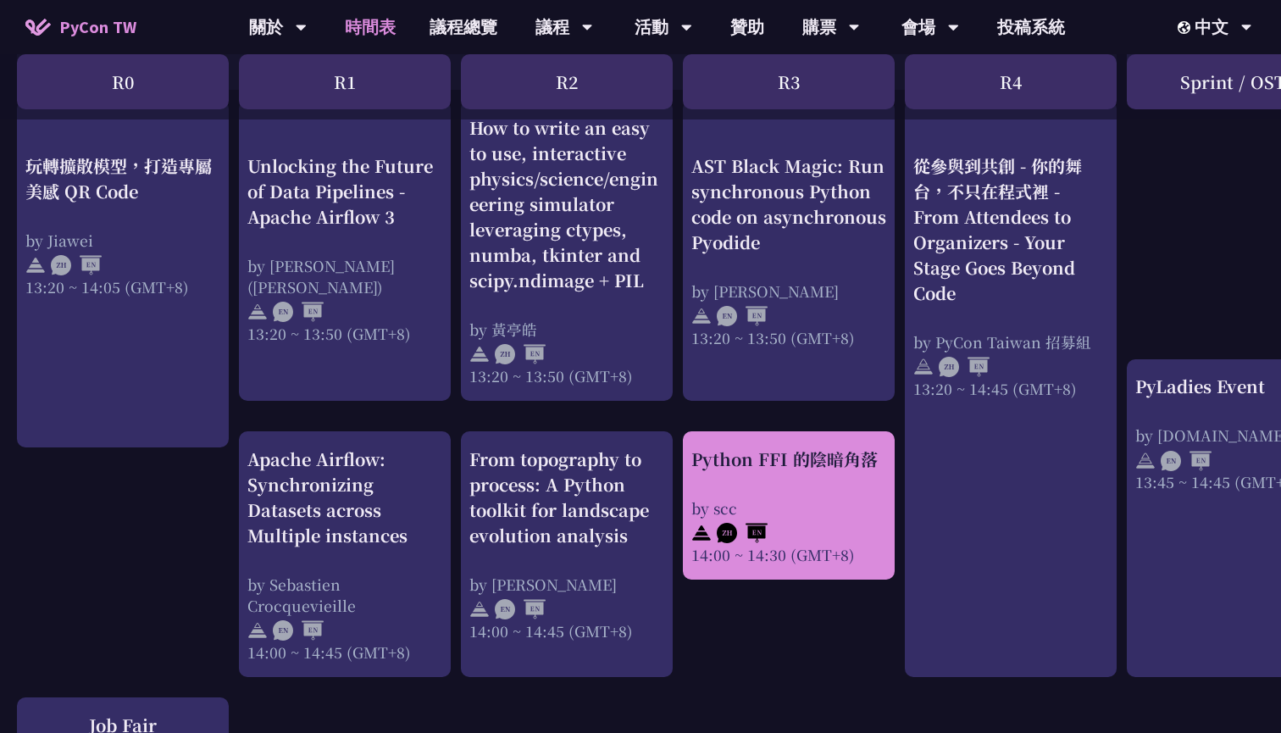
scroll to position [1163, 0]
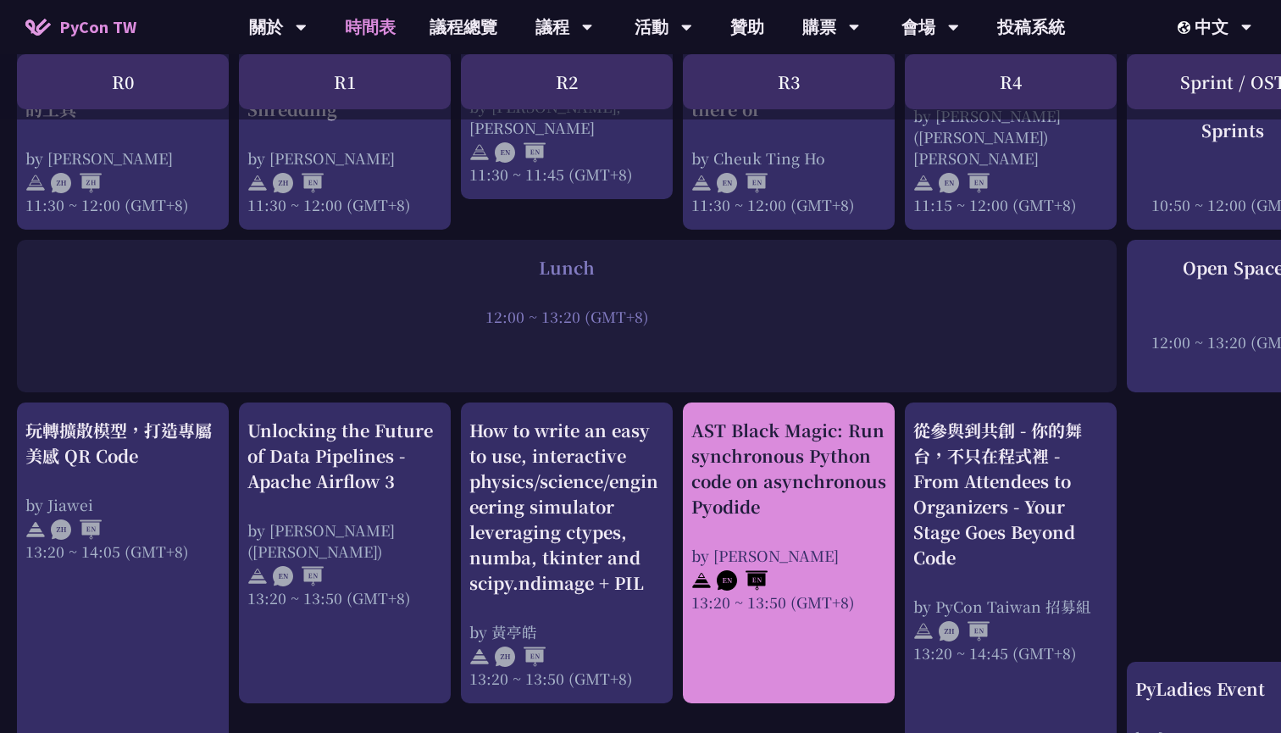
click at [772, 451] on div "AST Black Magic: Run synchronous Python code on asynchronous Pyodide" at bounding box center [789, 469] width 195 height 102
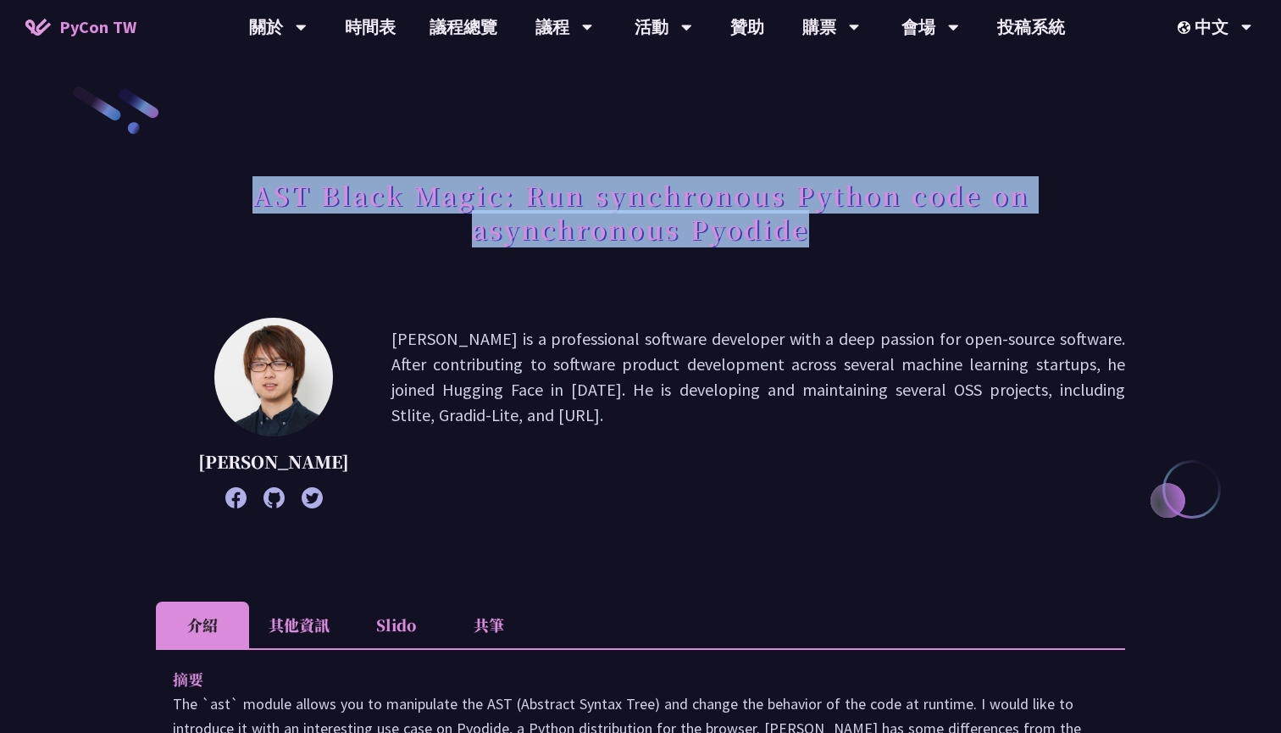
drag, startPoint x: 810, startPoint y: 241, endPoint x: 253, endPoint y: 207, distance: 557.8
click at [253, 206] on h1 "AST Black Magic: Run synchronous Python code on asynchronous Pyodide" at bounding box center [640, 211] width 969 height 85
copy h1 "AST Black Magic: Run synchronous Python code on asynchronous Pyodide"
drag, startPoint x: 319, startPoint y: 492, endPoint x: 232, endPoint y: 458, distance: 92.8
click at [232, 458] on p "Yuichiro Tachibana" at bounding box center [273, 461] width 151 height 25
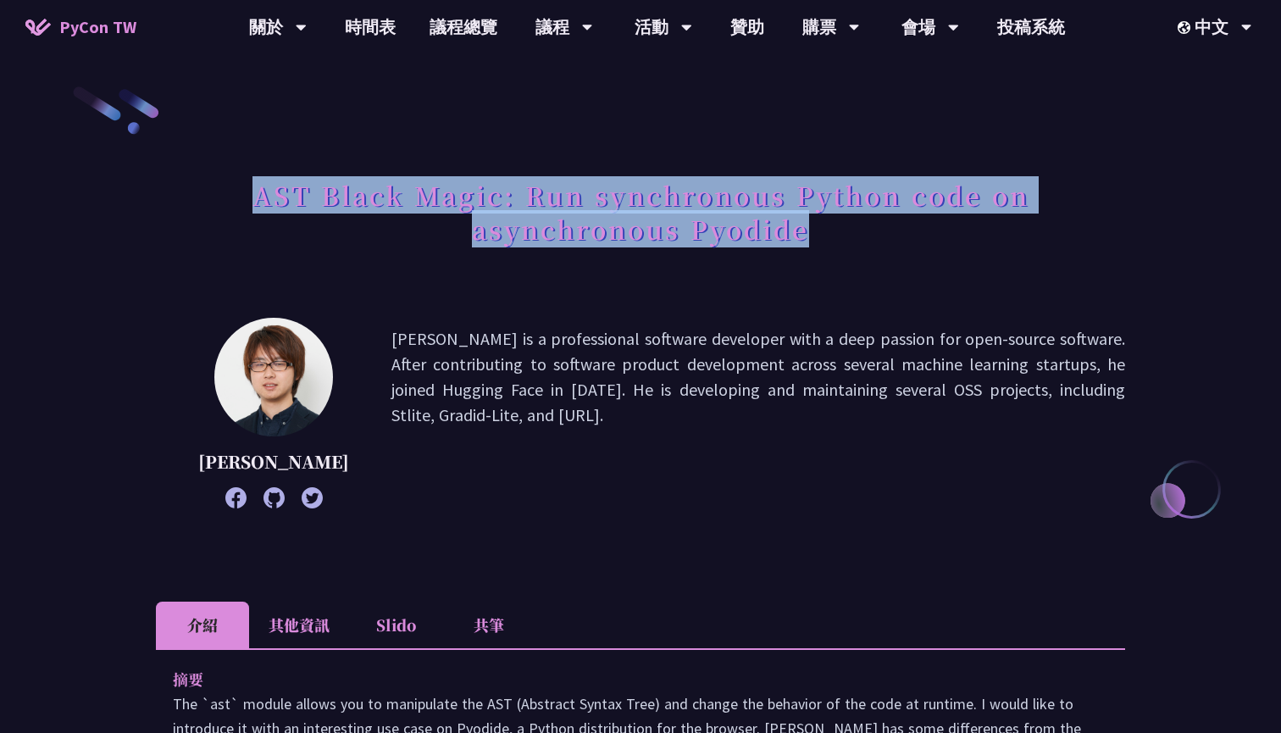
copy p "Yuichiro Tachibana"
click at [269, 508] on icon at bounding box center [274, 497] width 21 height 21
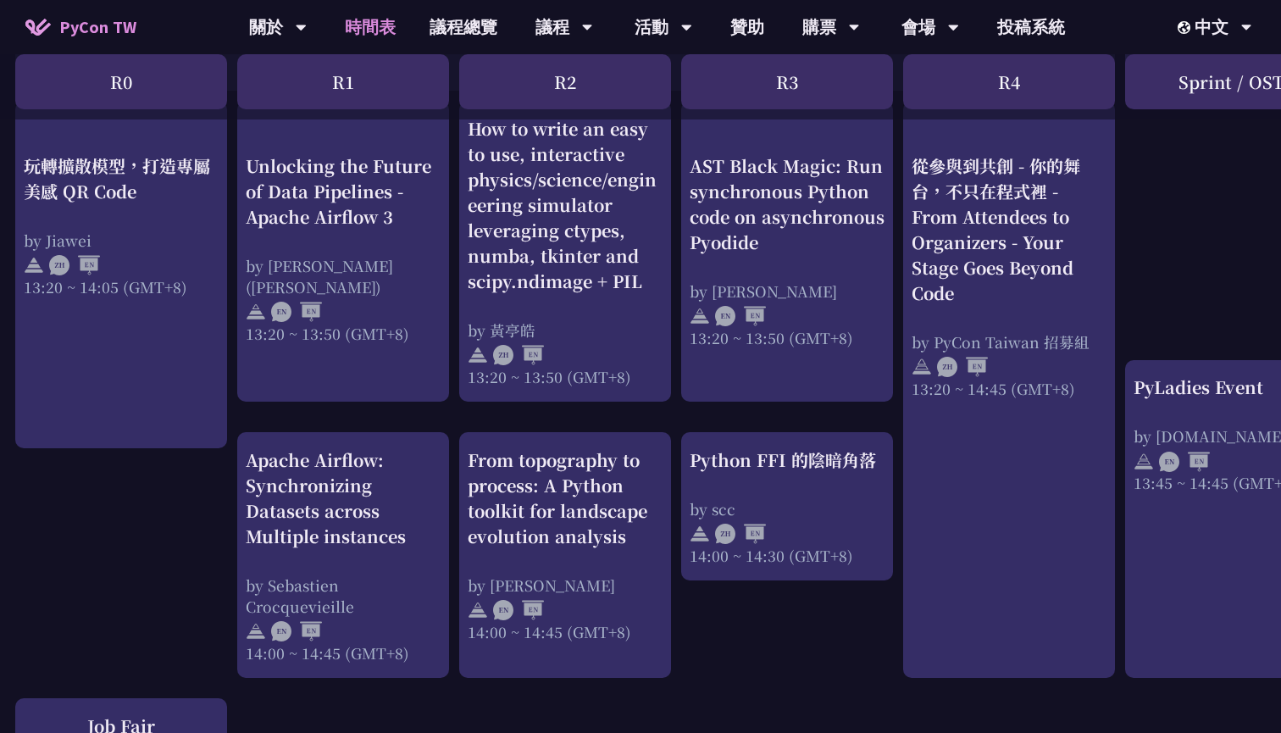
scroll to position [1469, 2]
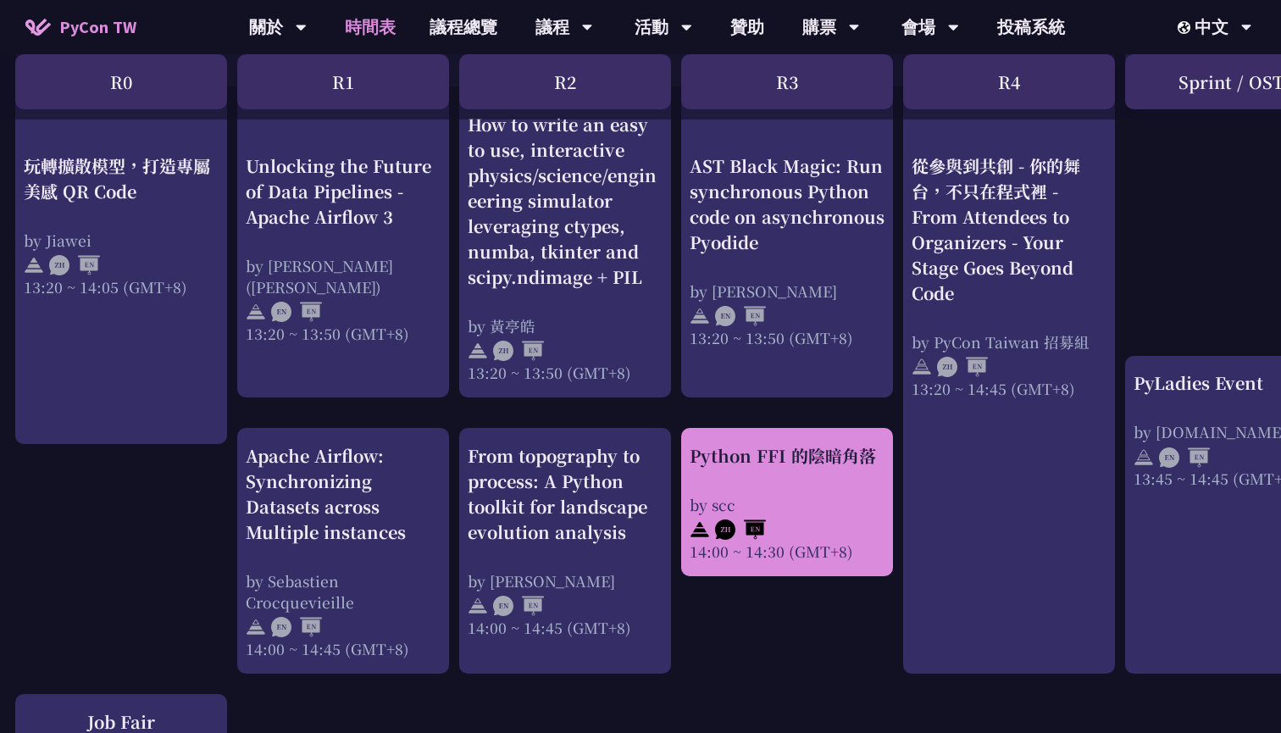
click at [769, 450] on div "Python FFI 的陰暗角落" at bounding box center [787, 455] width 195 height 25
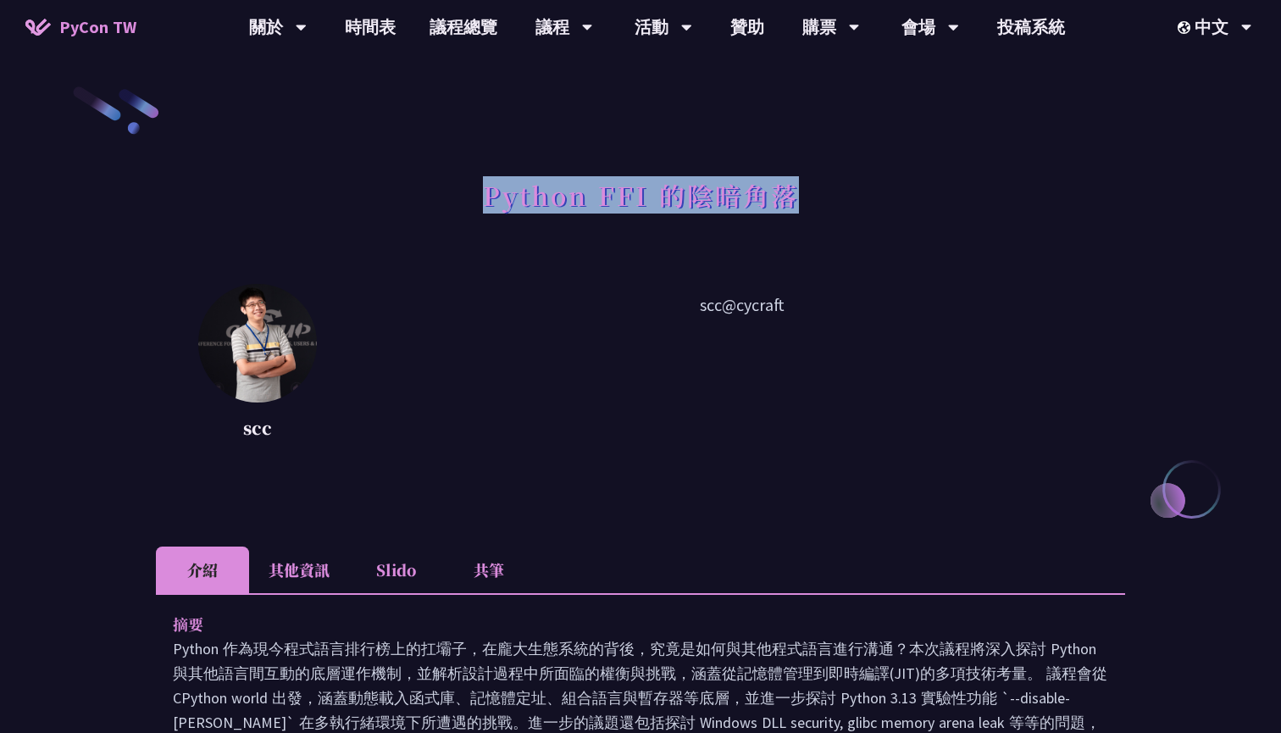
drag, startPoint x: 486, startPoint y: 199, endPoint x: 822, endPoint y: 223, distance: 336.4
click at [822, 223] on div "Python FFI 的陰暗角落" at bounding box center [640, 213] width 969 height 89
copy h1 "Python FFI 的陰暗角落"
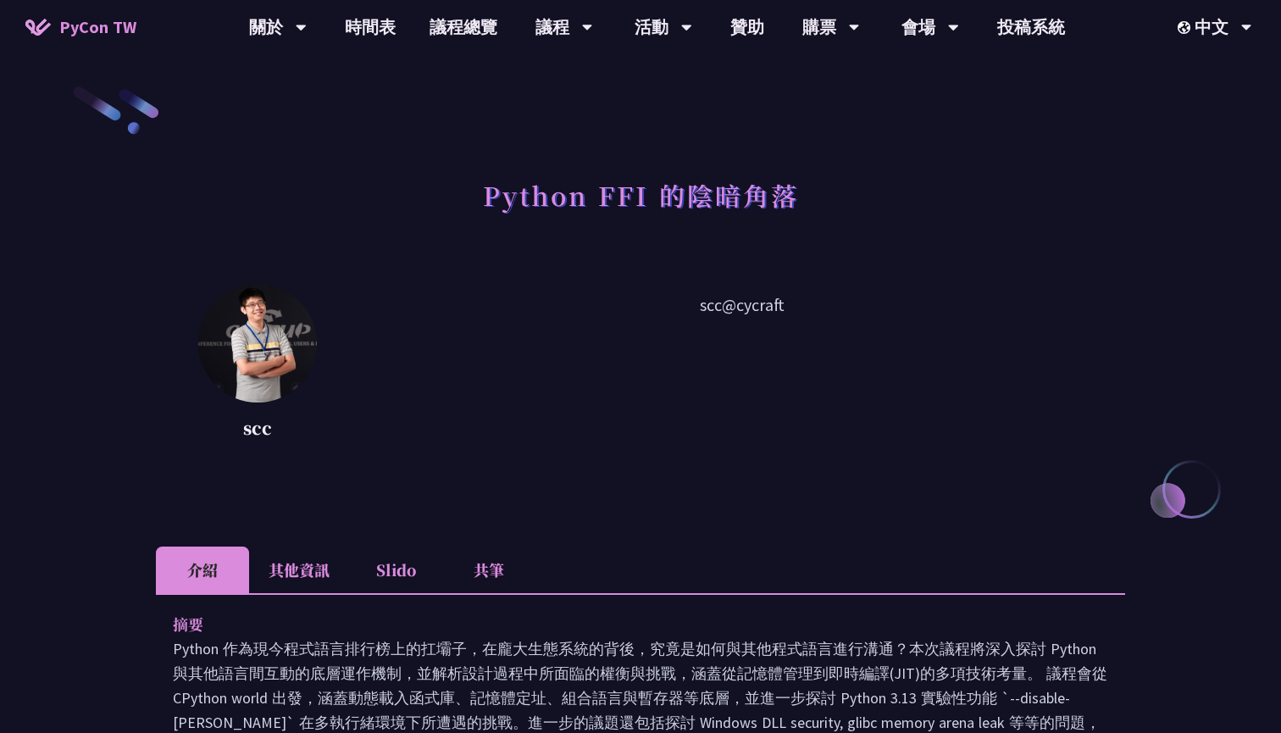
click at [257, 430] on p "scc" at bounding box center [257, 427] width 119 height 25
copy p "scc"
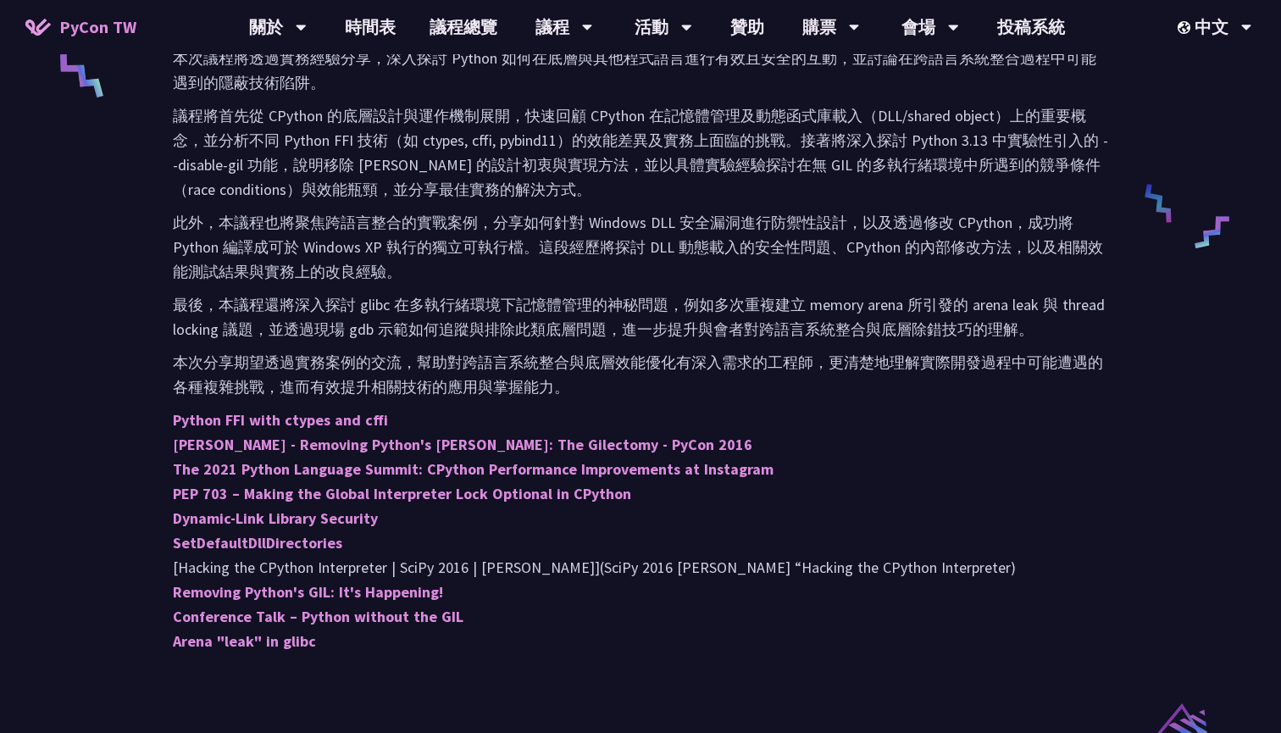
scroll to position [725, 0]
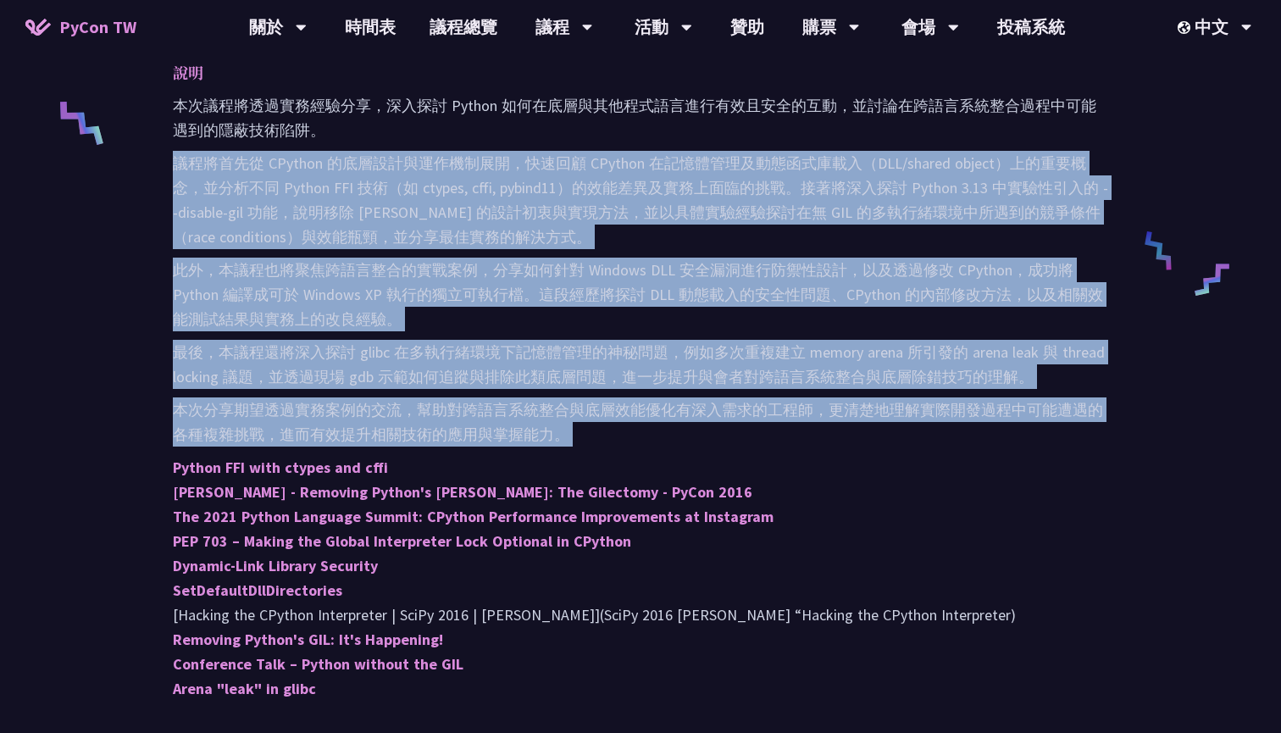
drag, startPoint x: 168, startPoint y: 159, endPoint x: 523, endPoint y: 452, distance: 459.9
click at [523, 452] on div "摘要 Python 作為現今程式語言排行榜上的扛壩子，在龐大生態系統的背後，究竟是如何與其他程式語言進行溝通？本次議程將深入探討 Python 與其他語言間互…" at bounding box center [640, 306] width 969 height 875
copy div "議程將首先從 CPython 的底層設計與運作機制展開，快速回顧 CPython 在記憶體管理及動態函式庫載入（DLL/shared object）上的重要概…"
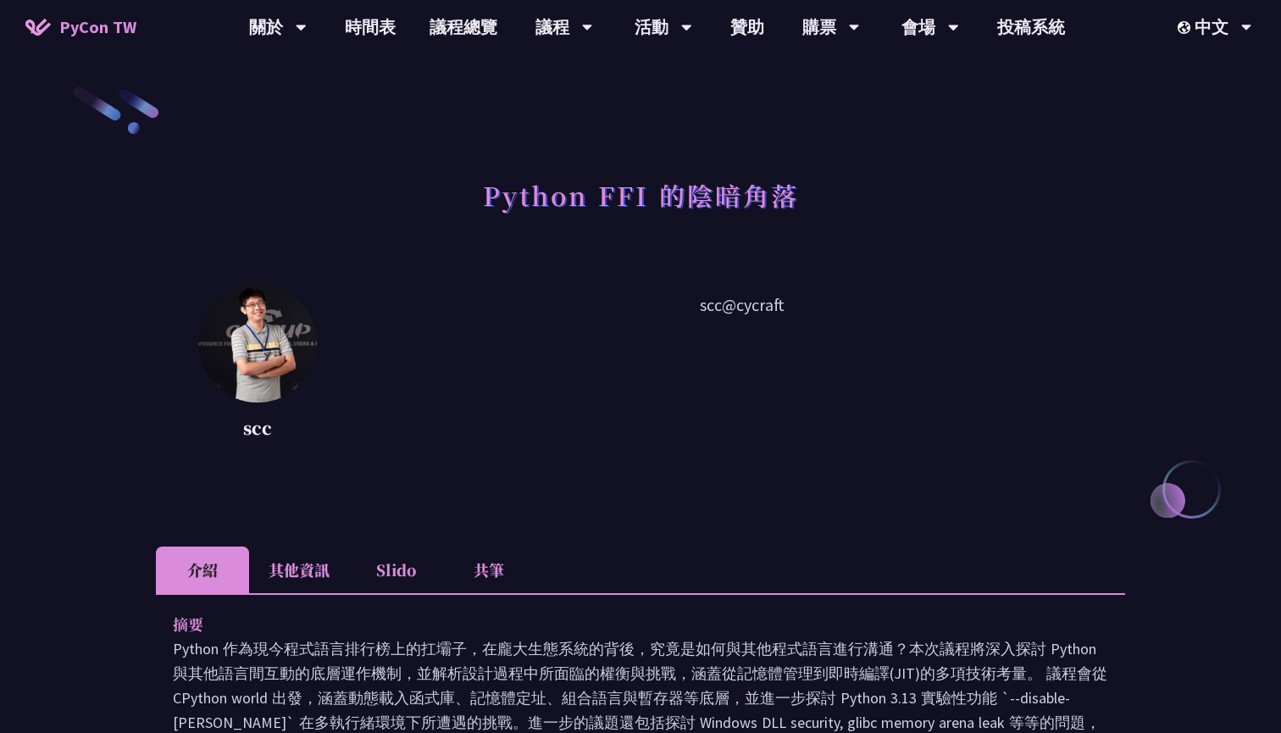
scroll to position [0, 0]
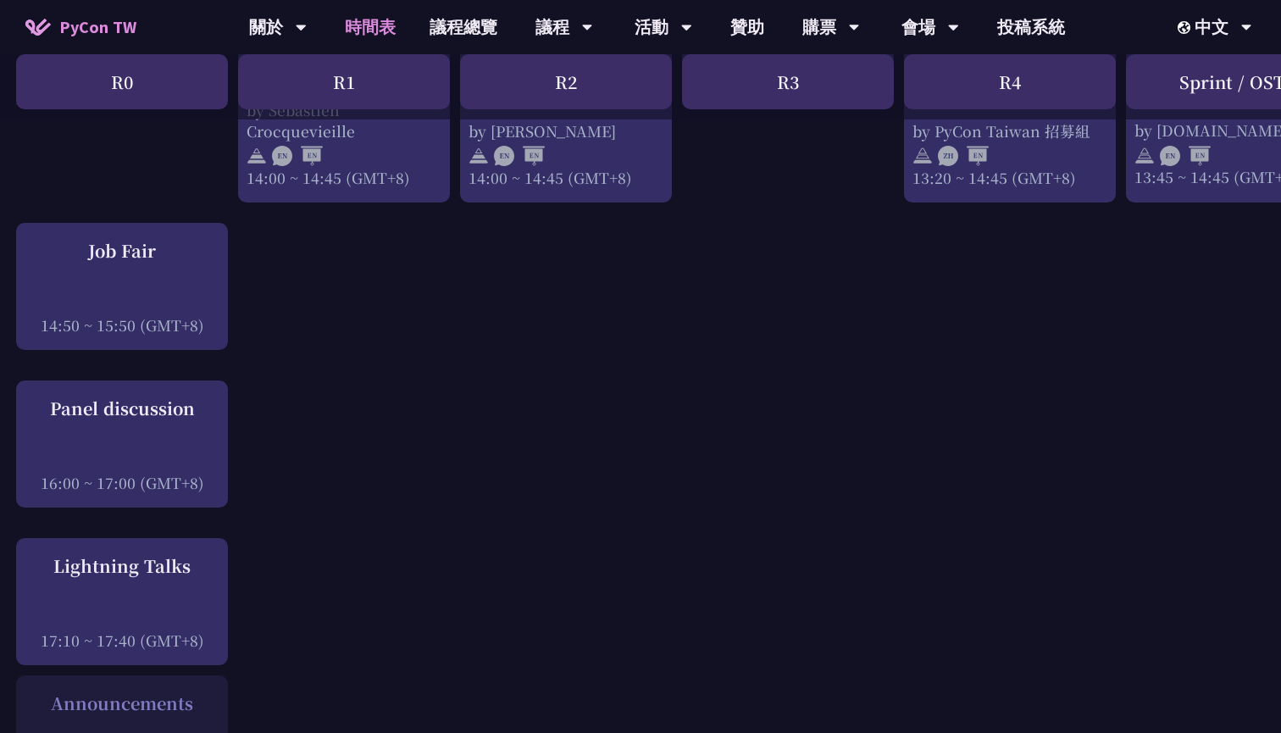
scroll to position [1949, 0]
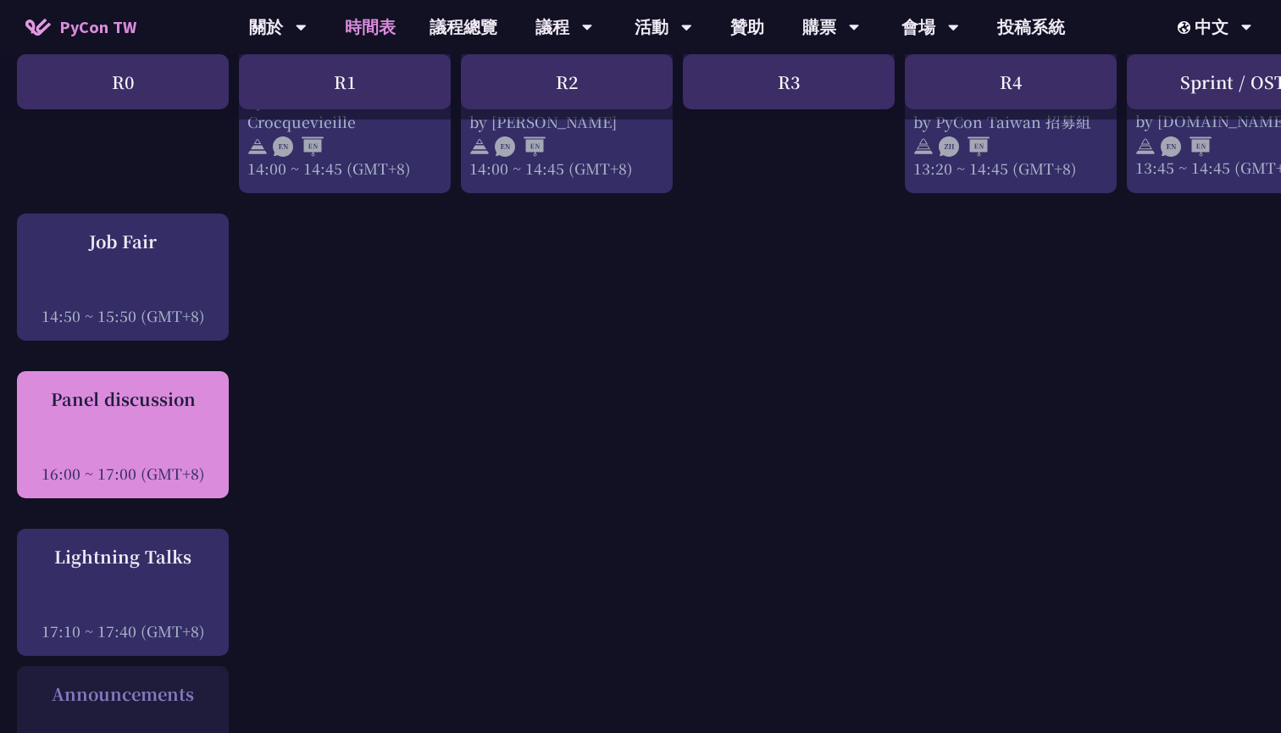
click at [145, 396] on div "Panel discussion" at bounding box center [122, 398] width 195 height 25
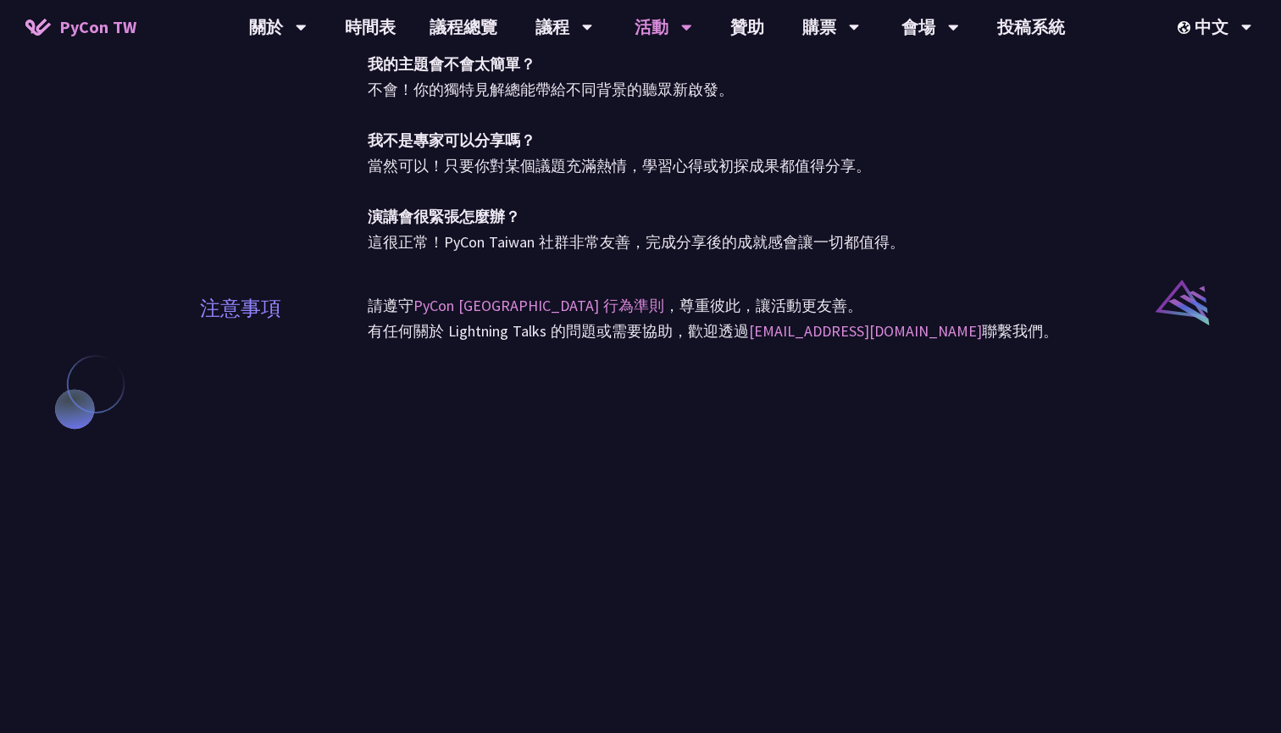
scroll to position [1197, 0]
